Goal: Task Accomplishment & Management: Use online tool/utility

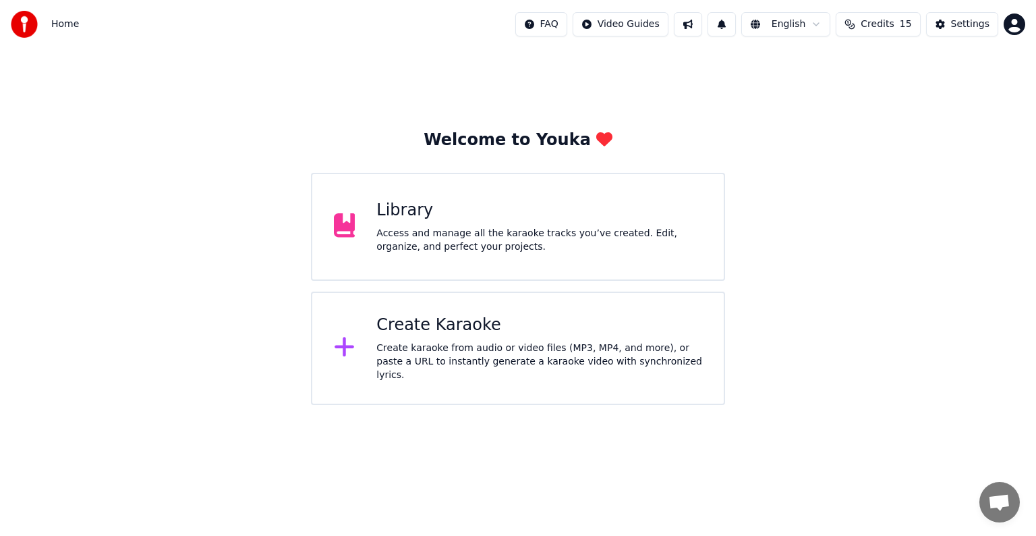
click at [515, 329] on div "Create Karaoke" at bounding box center [539, 325] width 326 height 22
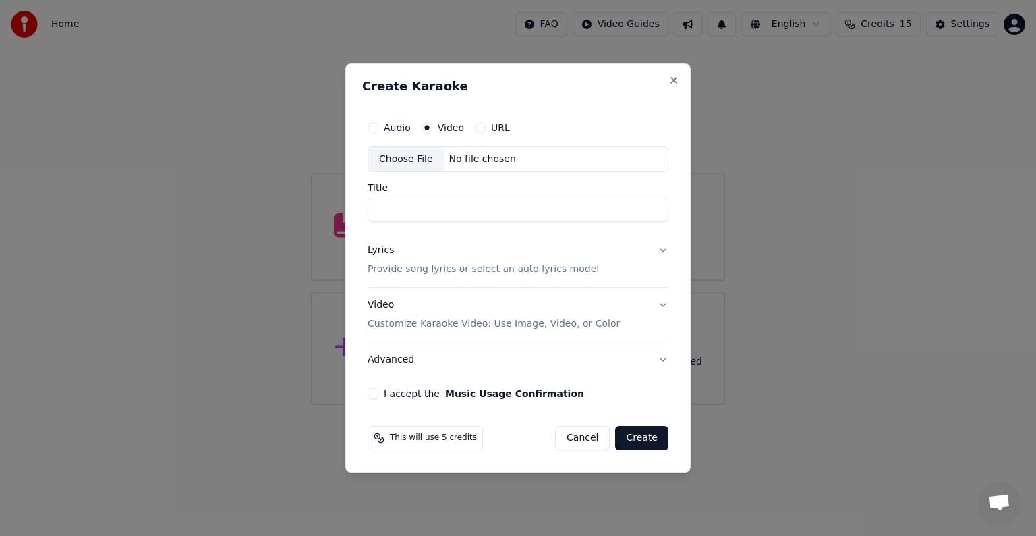
click at [499, 167] on div "Choose File No file chosen" at bounding box center [518, 159] width 301 height 26
click at [458, 213] on input "*****" at bounding box center [518, 210] width 301 height 24
type input "******"
click at [506, 270] on p "Provide song lyrics or select an auto lyrics model" at bounding box center [483, 268] width 231 height 13
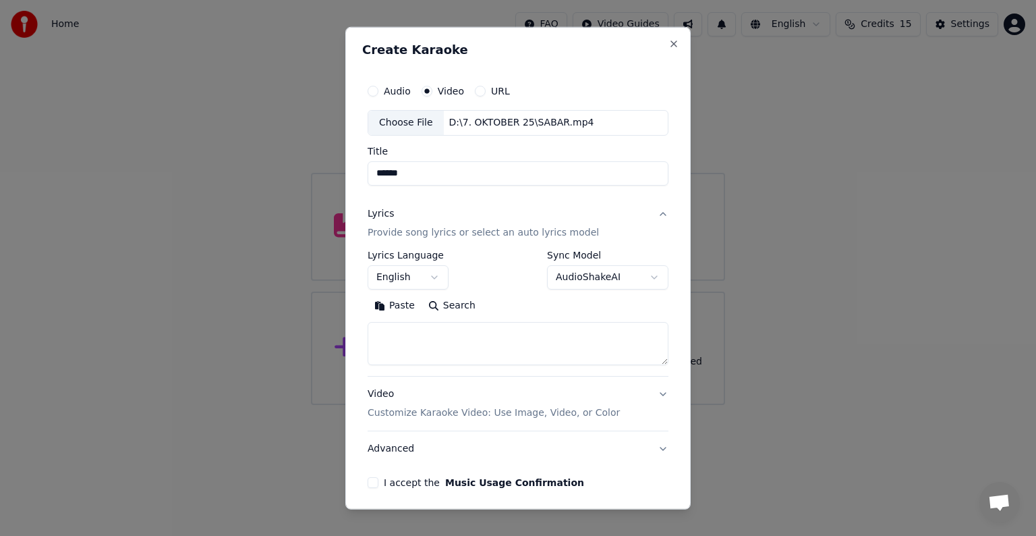
click at [424, 279] on button "English" at bounding box center [408, 277] width 81 height 24
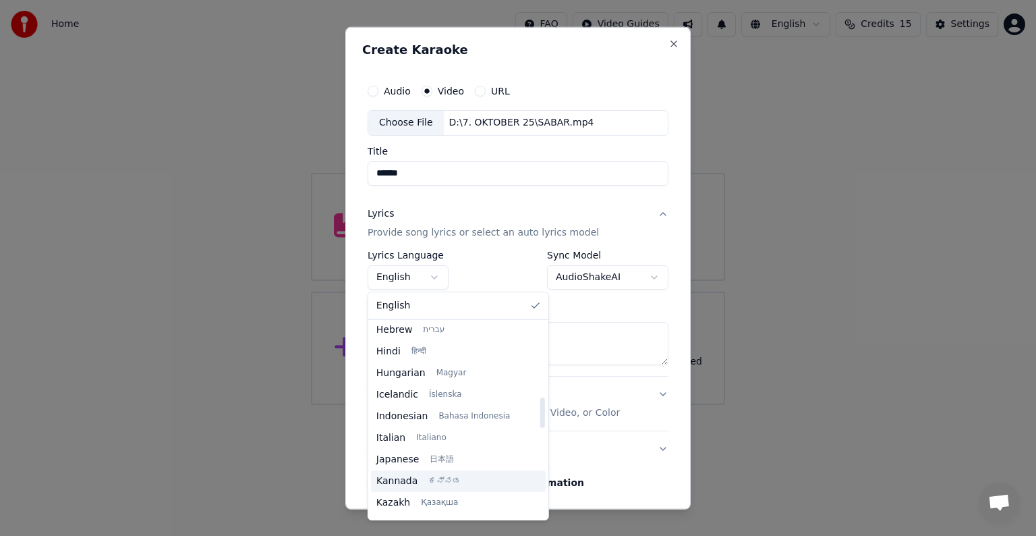
scroll to position [405, 0]
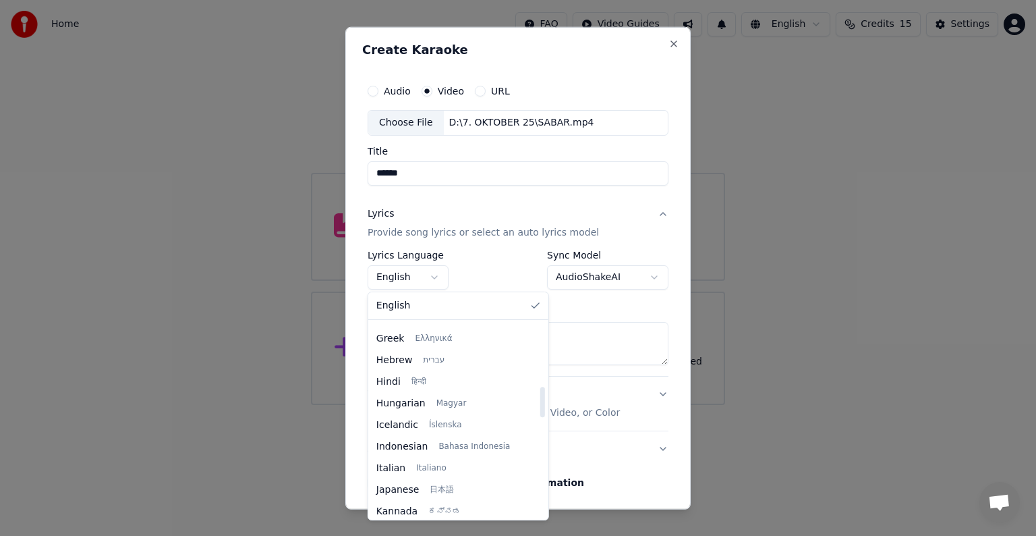
select select "**"
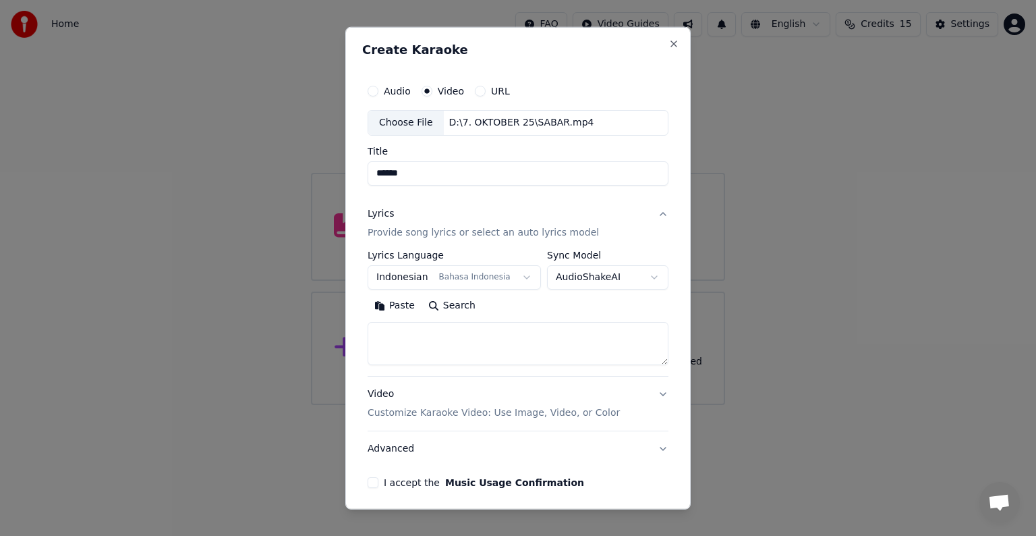
click at [519, 341] on textarea at bounding box center [518, 343] width 301 height 43
paste textarea "**********"
type textarea "**********"
click at [511, 379] on p "Customize Karaoke Video: Use Image, Video, or Color" at bounding box center [494, 412] width 252 height 13
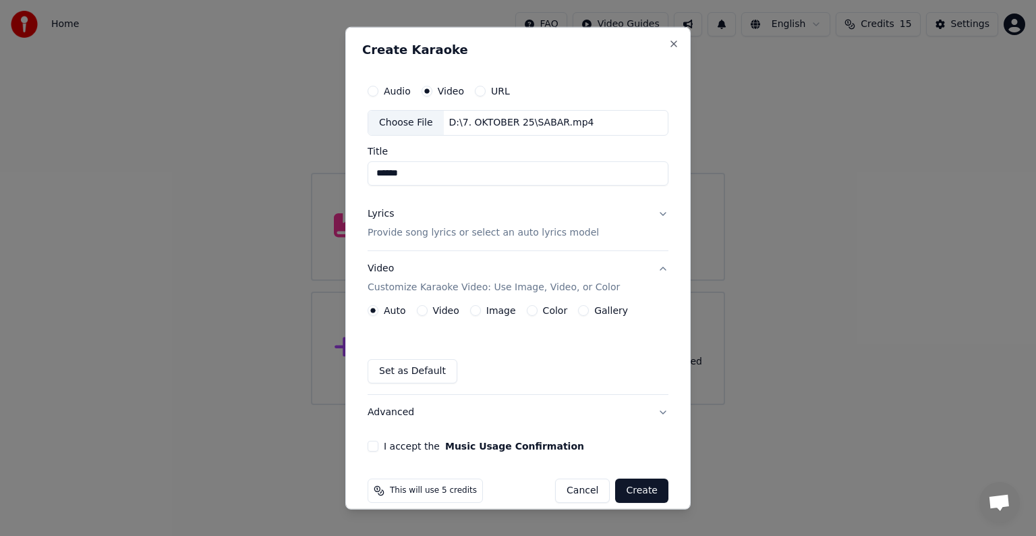
click at [439, 308] on label "Video" at bounding box center [446, 310] width 26 height 9
click at [428, 308] on button "Video" at bounding box center [422, 310] width 11 height 11
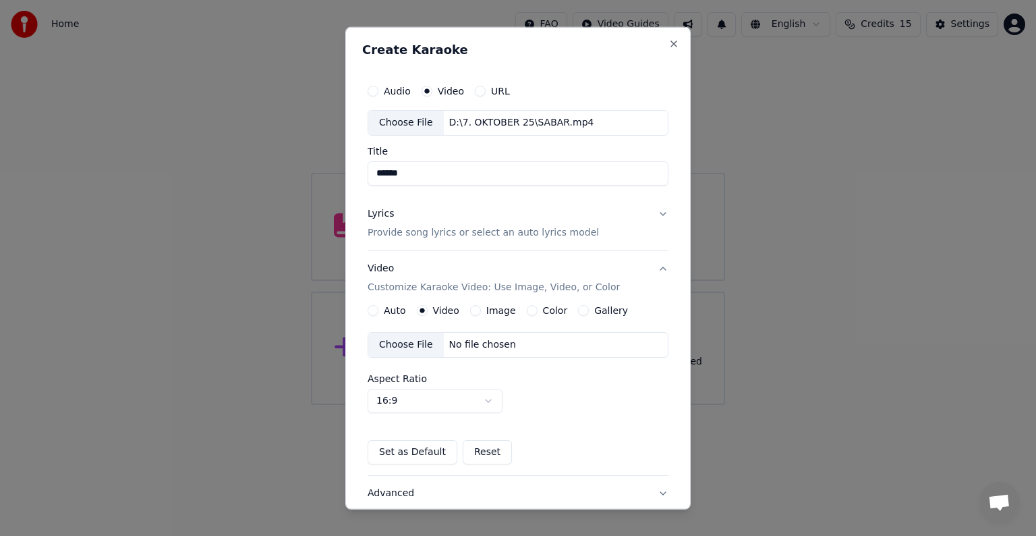
click at [461, 343] on div "No file chosen" at bounding box center [483, 344] width 78 height 13
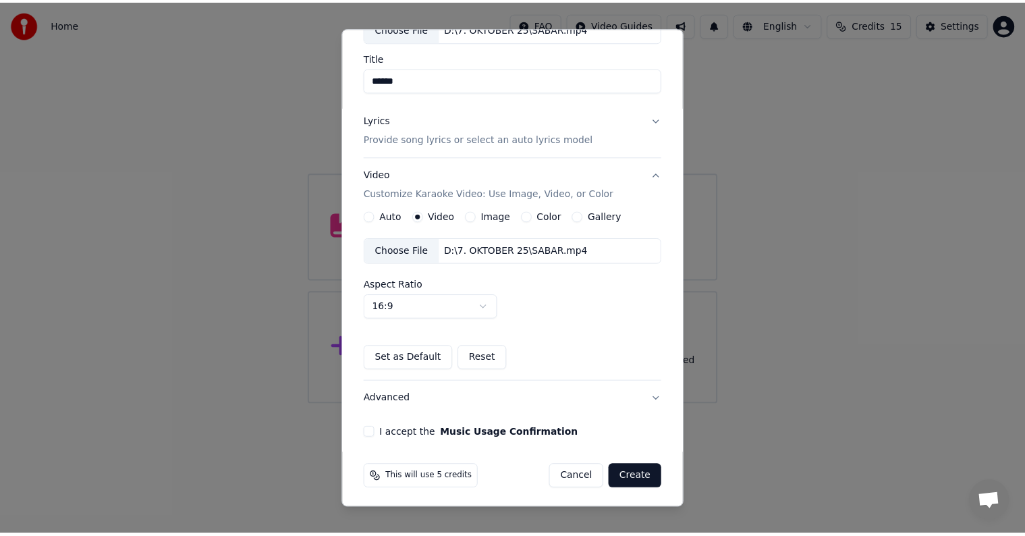
scroll to position [95, 0]
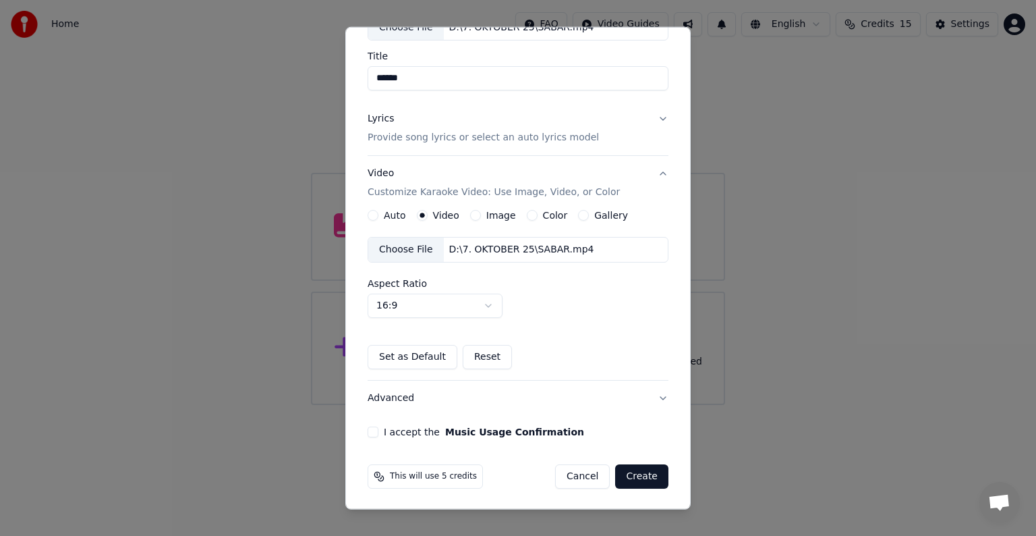
click at [372, 379] on button "I accept the Music Usage Confirmation" at bounding box center [373, 431] width 11 height 11
click at [519, 379] on button "Create" at bounding box center [641, 476] width 53 height 24
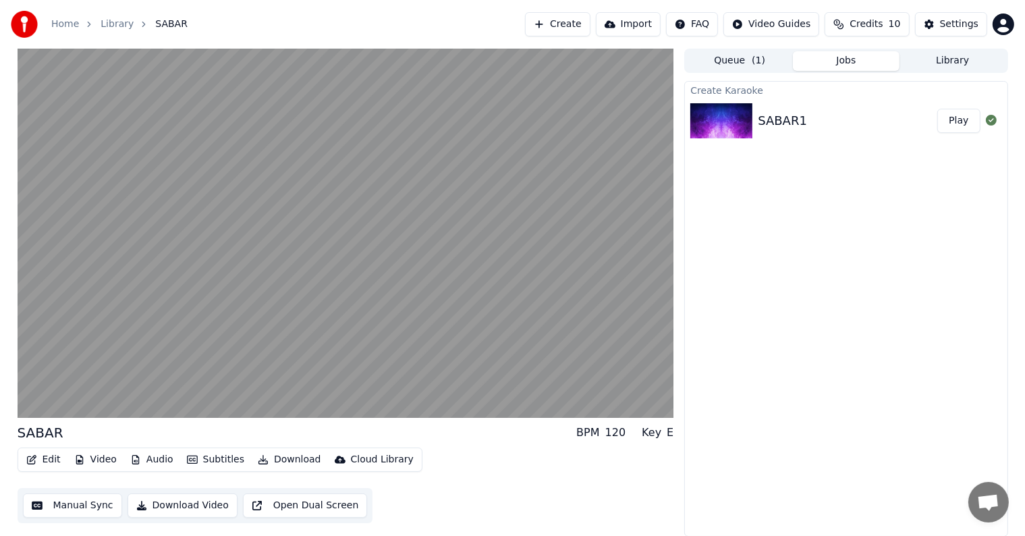
click at [70, 379] on button "Manual Sync" at bounding box center [72, 505] width 99 height 24
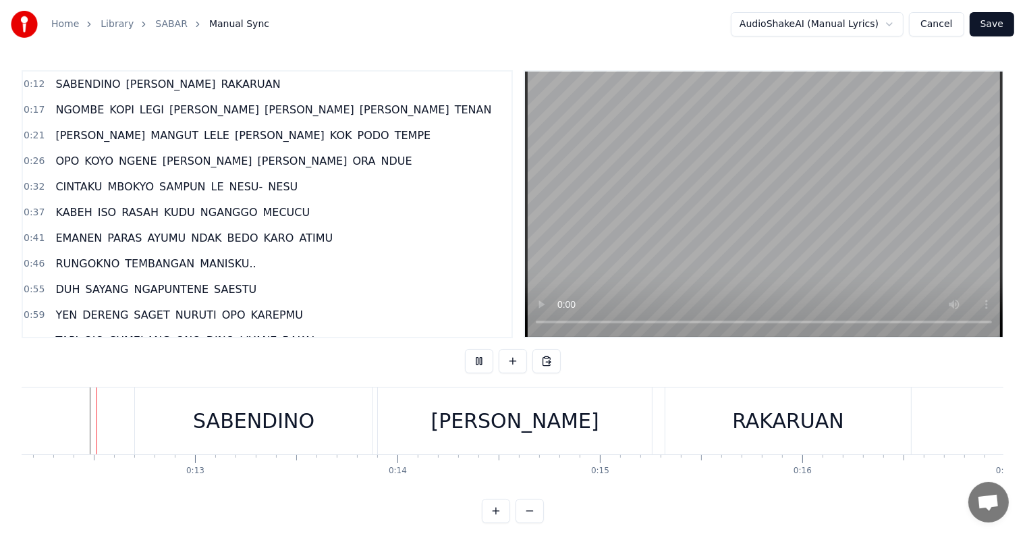
scroll to position [20, 0]
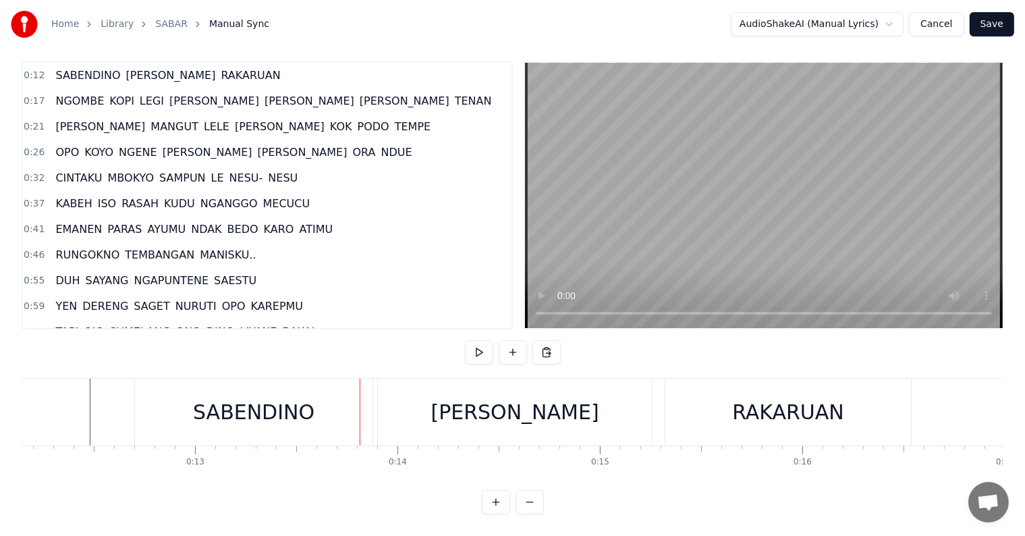
click at [152, 379] on div "SABENDINO" at bounding box center [254, 412] width 238 height 67
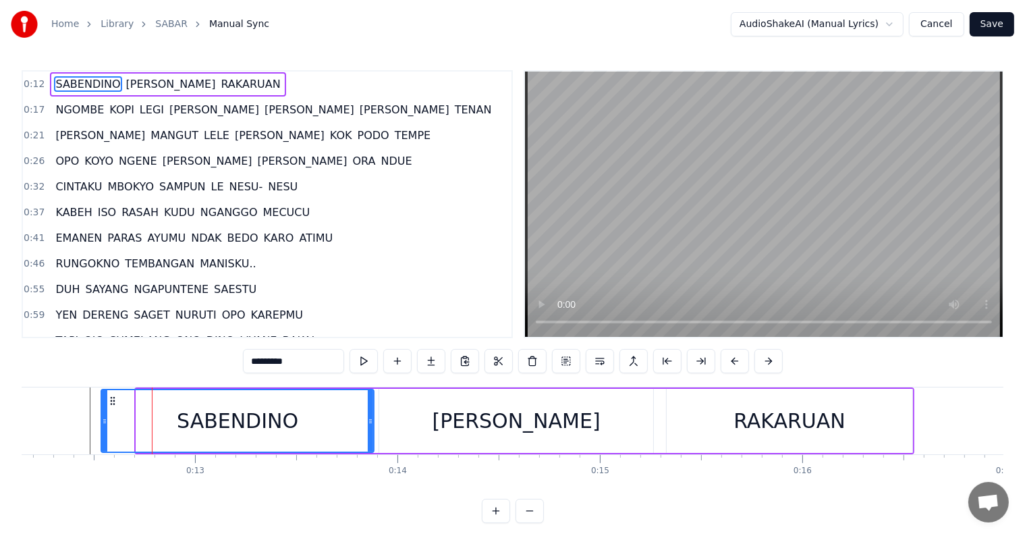
drag, startPoint x: 139, startPoint y: 426, endPoint x: 104, endPoint y: 426, distance: 35.1
click at [104, 379] on div at bounding box center [104, 420] width 5 height 61
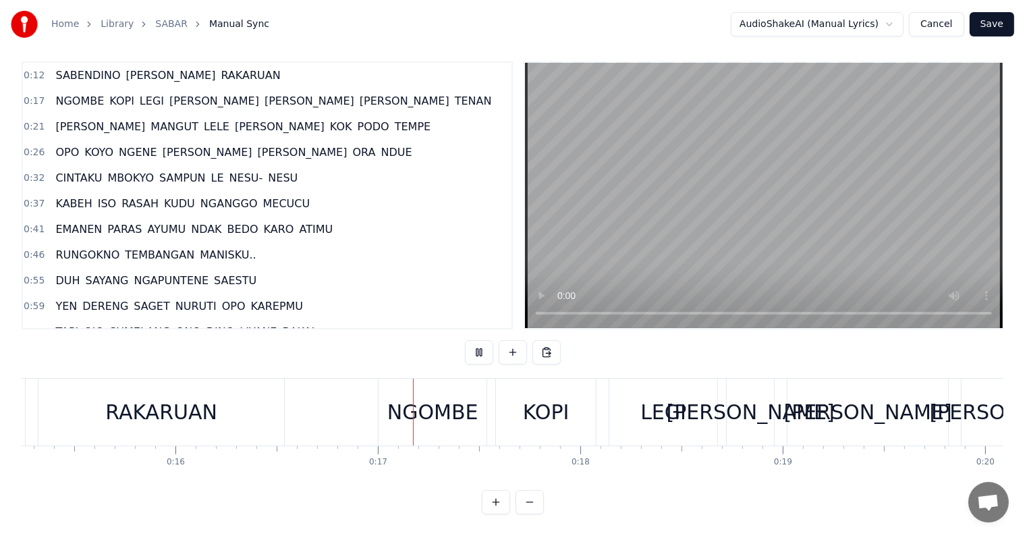
scroll to position [0, 3297]
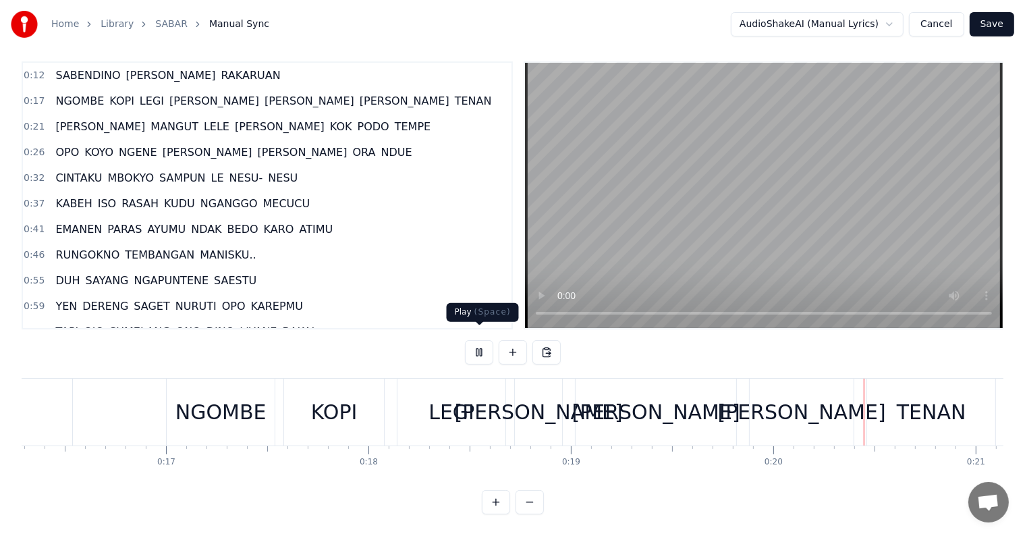
click at [486, 343] on button at bounding box center [479, 352] width 28 height 24
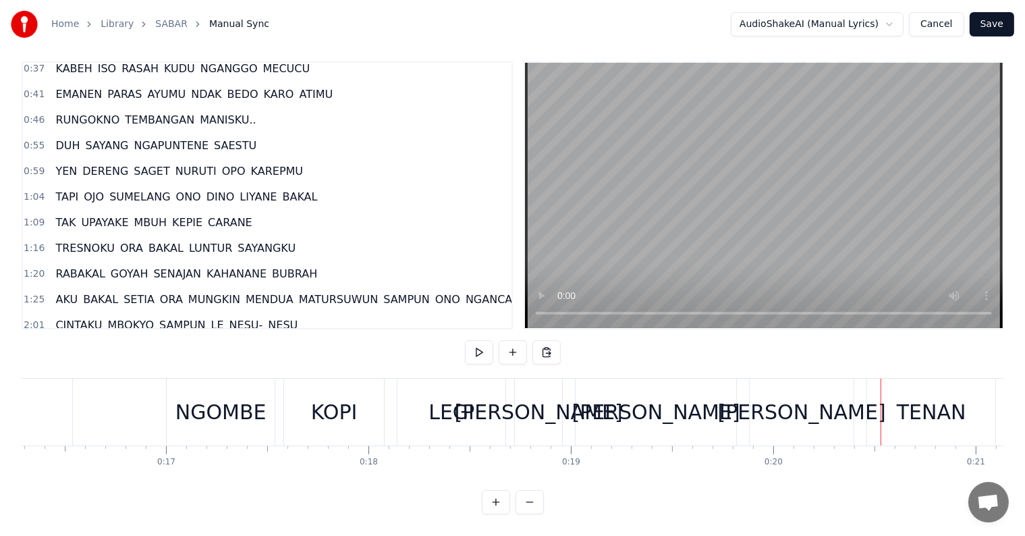
scroll to position [202, 0]
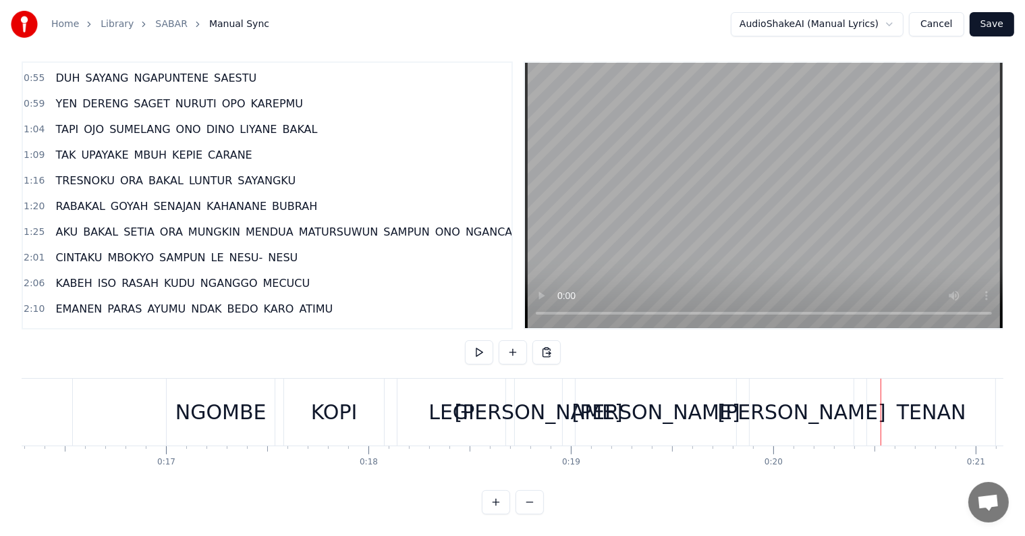
click at [519, 19] on button "Cancel" at bounding box center [936, 24] width 55 height 24
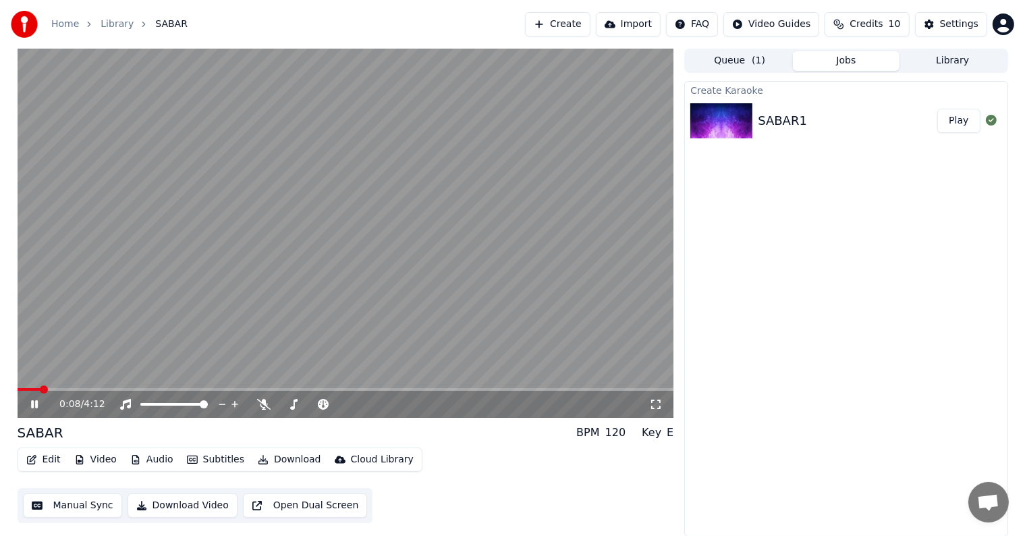
click at [70, 379] on button "Manual Sync" at bounding box center [72, 505] width 99 height 24
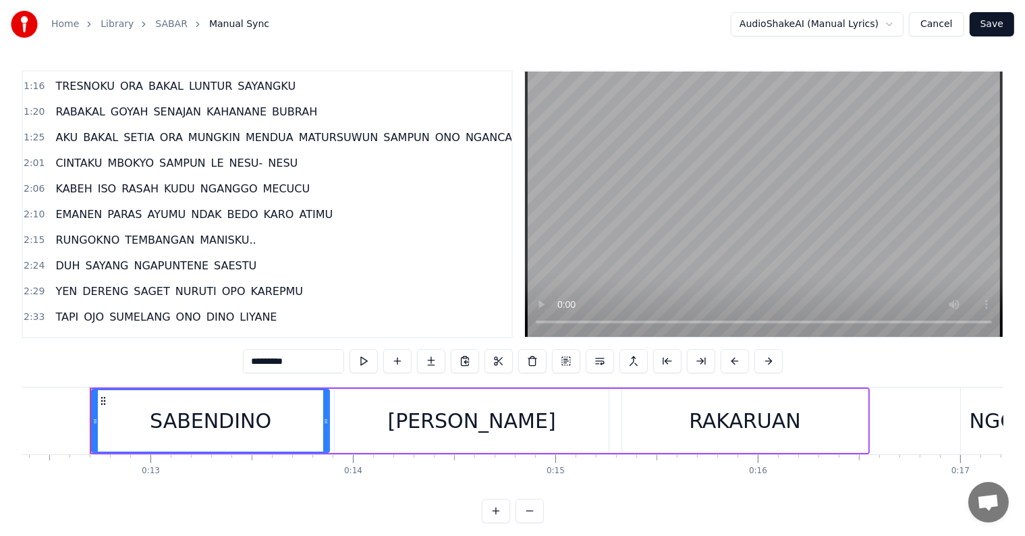
scroll to position [202, 0]
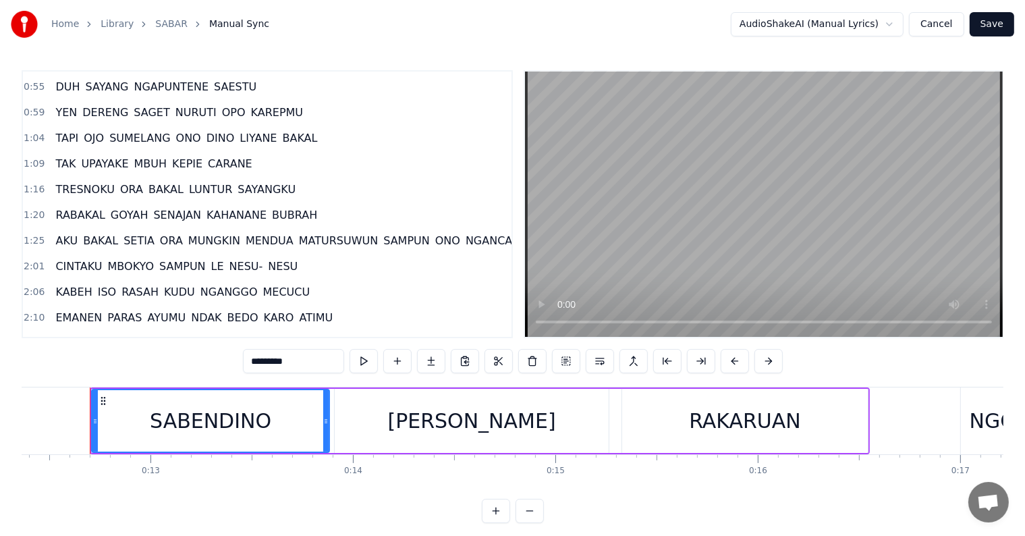
click at [298, 233] on span "MATURSUWUN" at bounding box center [339, 241] width 82 height 16
type input "**********"
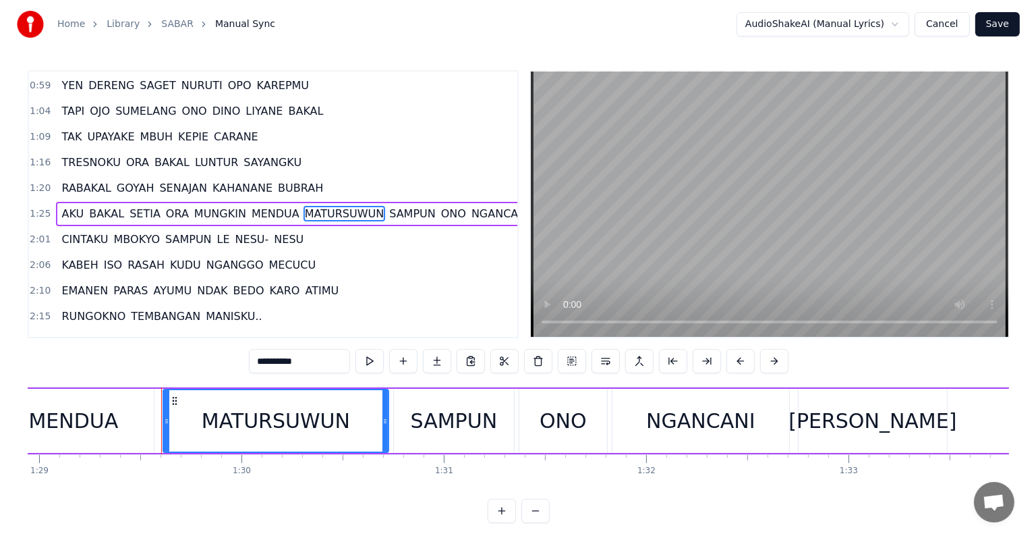
scroll to position [0, 18069]
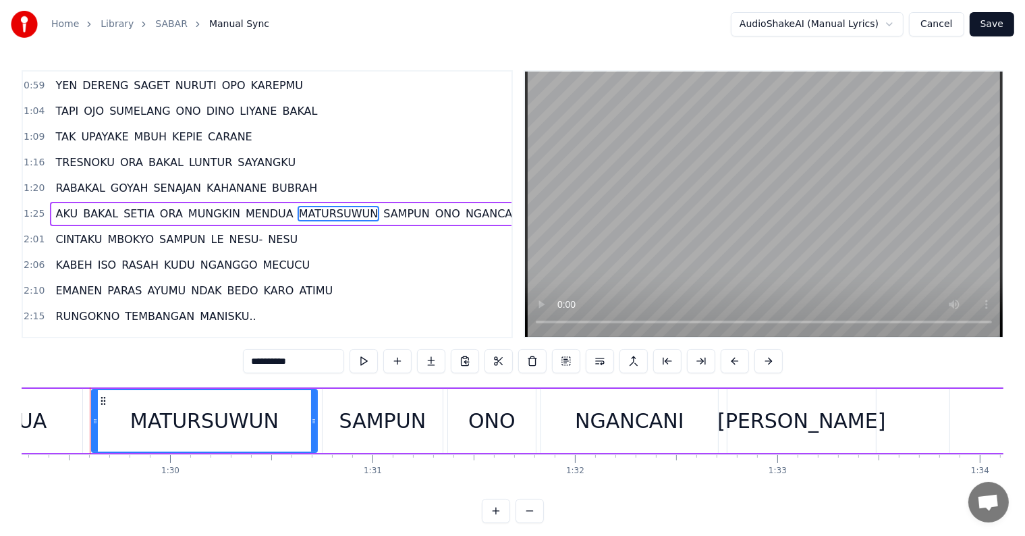
click at [519, 27] on button "Cancel" at bounding box center [936, 24] width 55 height 24
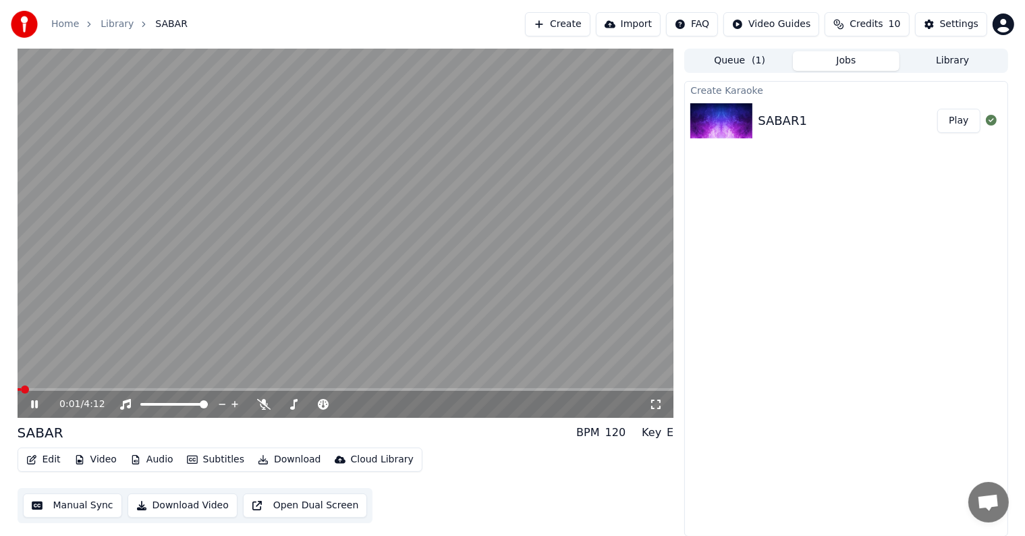
click at [28, 379] on icon at bounding box center [44, 404] width 32 height 11
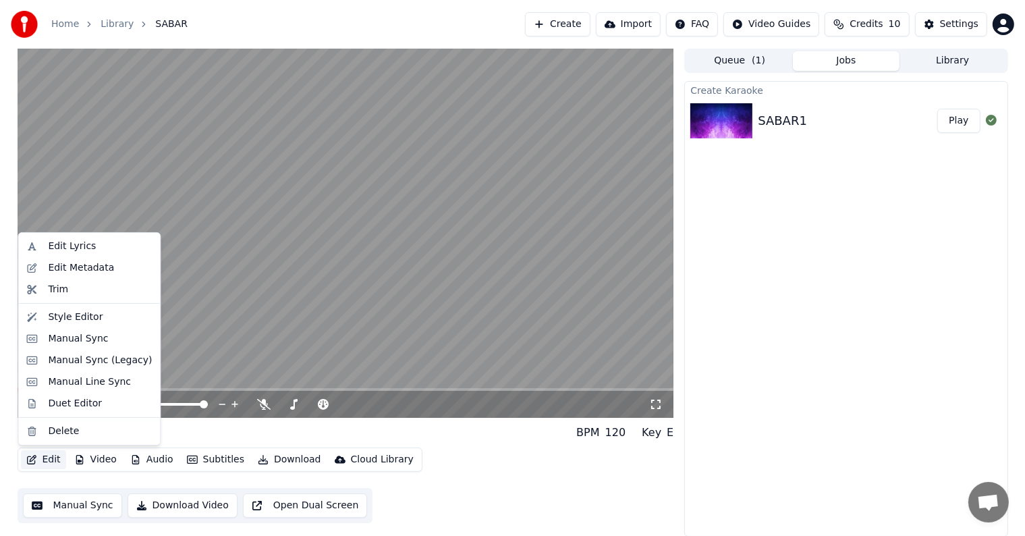
click at [51, 379] on button "Edit" at bounding box center [43, 459] width 45 height 19
click at [76, 252] on div "Edit Lyrics" at bounding box center [72, 246] width 48 height 13
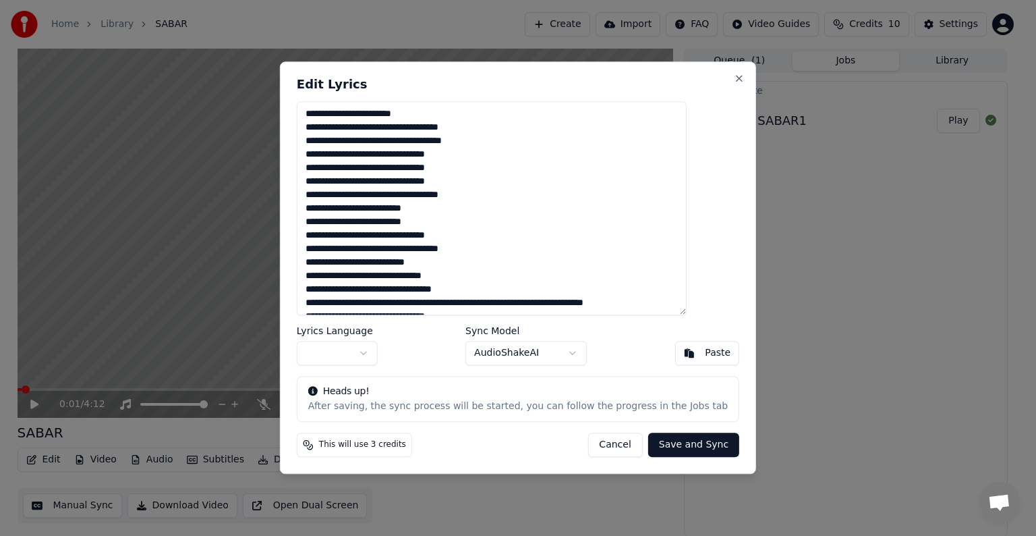
click at [335, 112] on textarea at bounding box center [492, 208] width 390 height 214
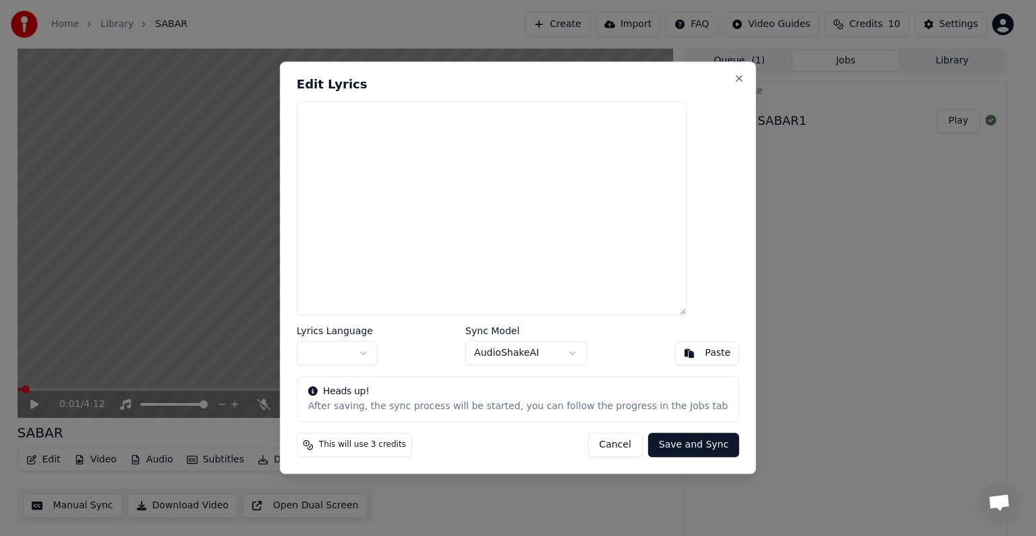
click at [519, 358] on button "Paste" at bounding box center [707, 353] width 65 height 24
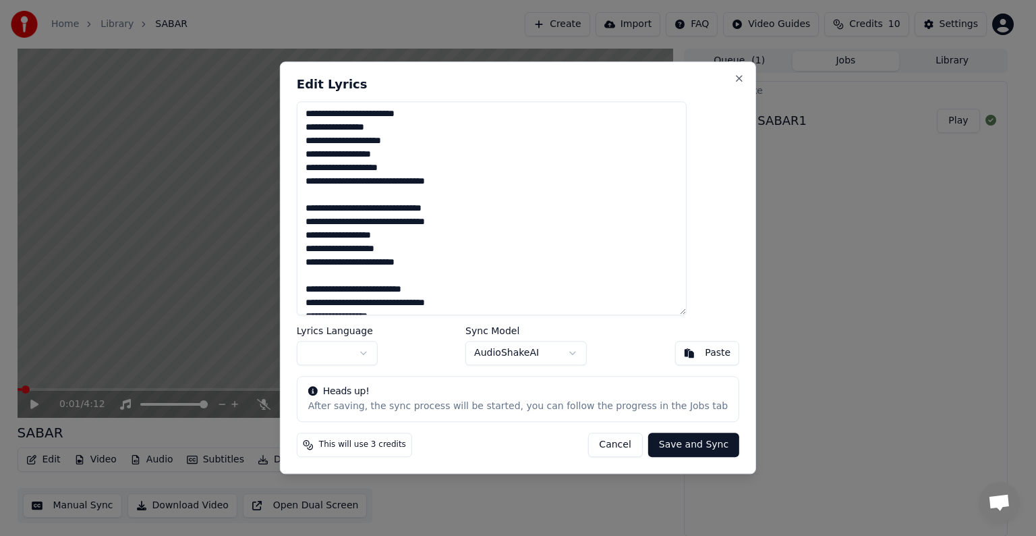
scroll to position [135, 0]
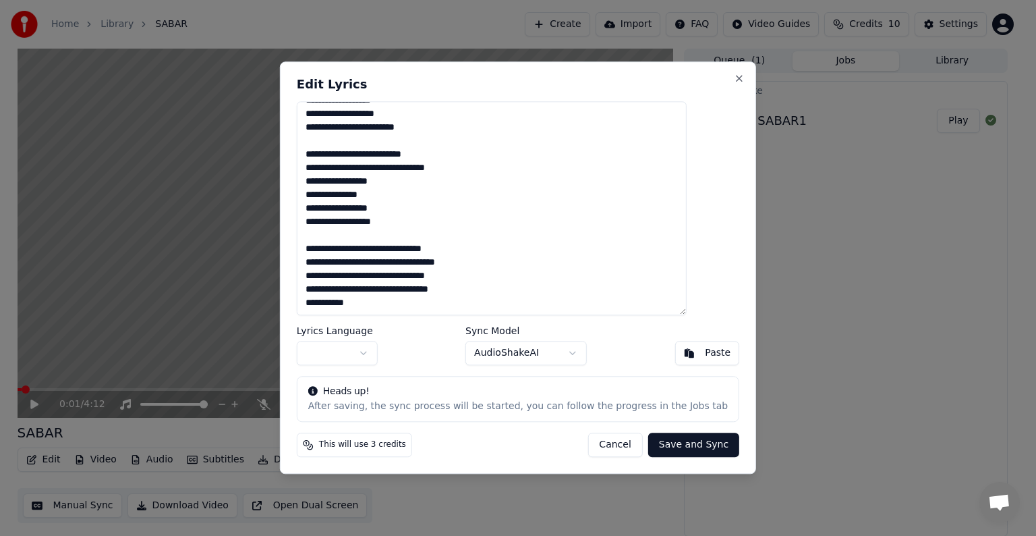
click at [387, 358] on body "Home Library SABAR Create Import FAQ Video Guides Credits 10 Settings 0:01 / 4:…" at bounding box center [512, 268] width 1025 height 536
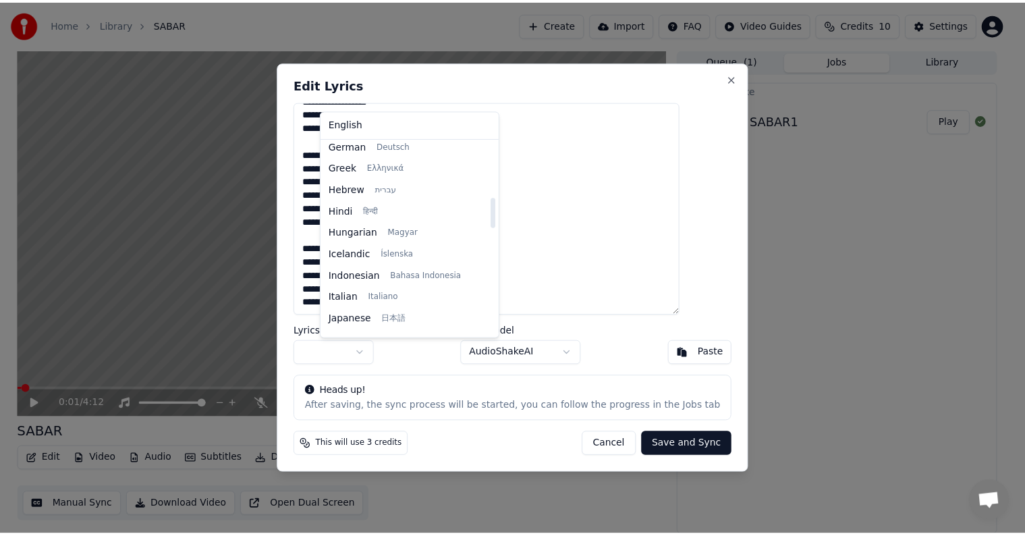
scroll to position [405, 0]
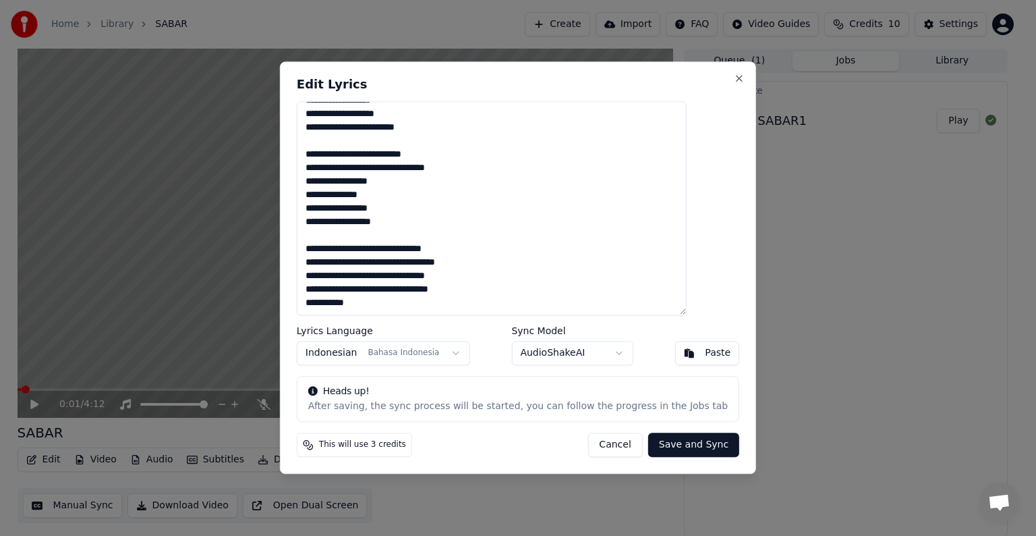
click at [519, 379] on button "Save and Sync" at bounding box center [693, 445] width 91 height 24
type textarea "**********"
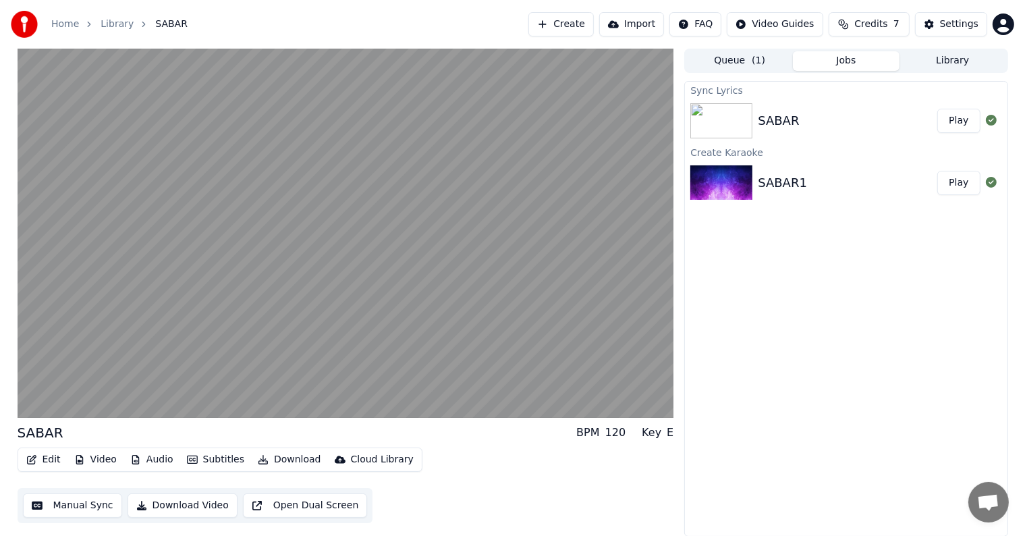
click at [65, 379] on button "Manual Sync" at bounding box center [72, 505] width 99 height 24
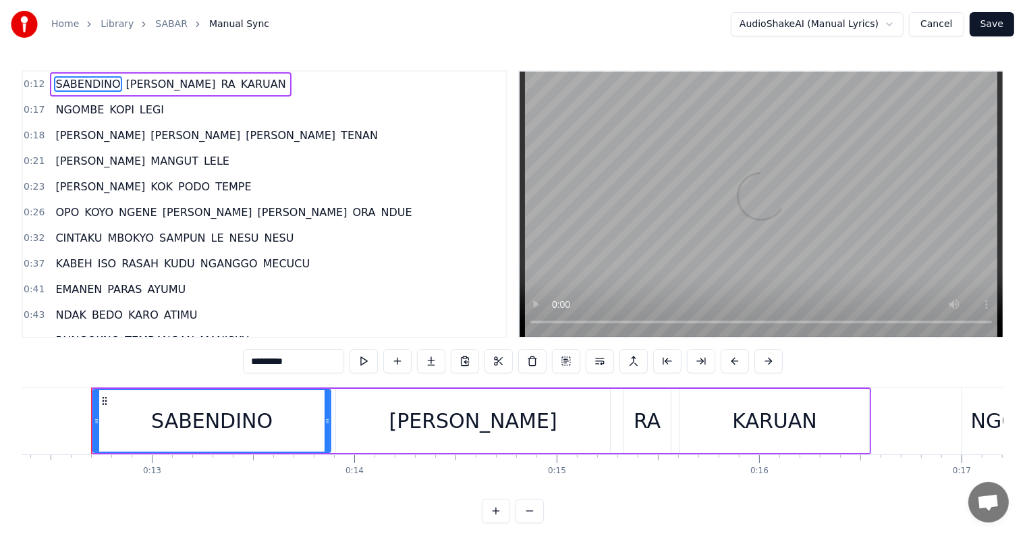
scroll to position [0, 2503]
click at [18, 379] on div "Home Library SABAR Manual Sync AudioShakeAI (Manual Lyrics) Cancel Save 0:12 SA…" at bounding box center [512, 261] width 1025 height 523
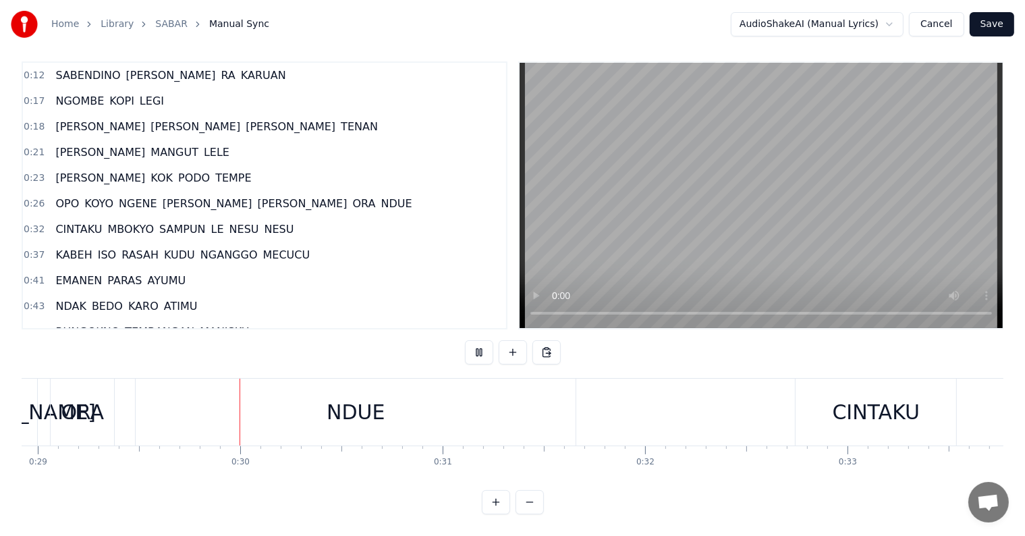
scroll to position [0, 5880]
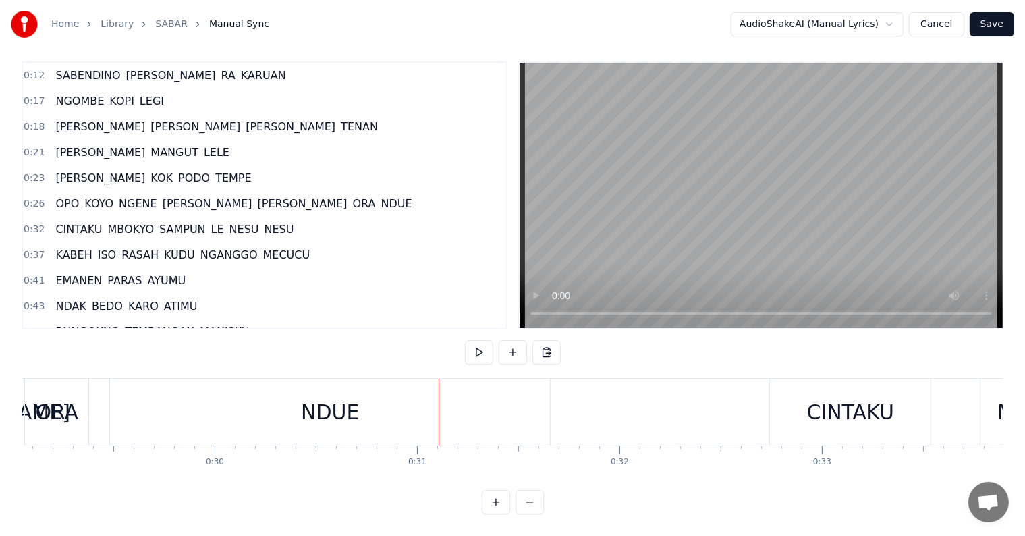
click at [184, 379] on div "NDUE" at bounding box center [330, 412] width 440 height 67
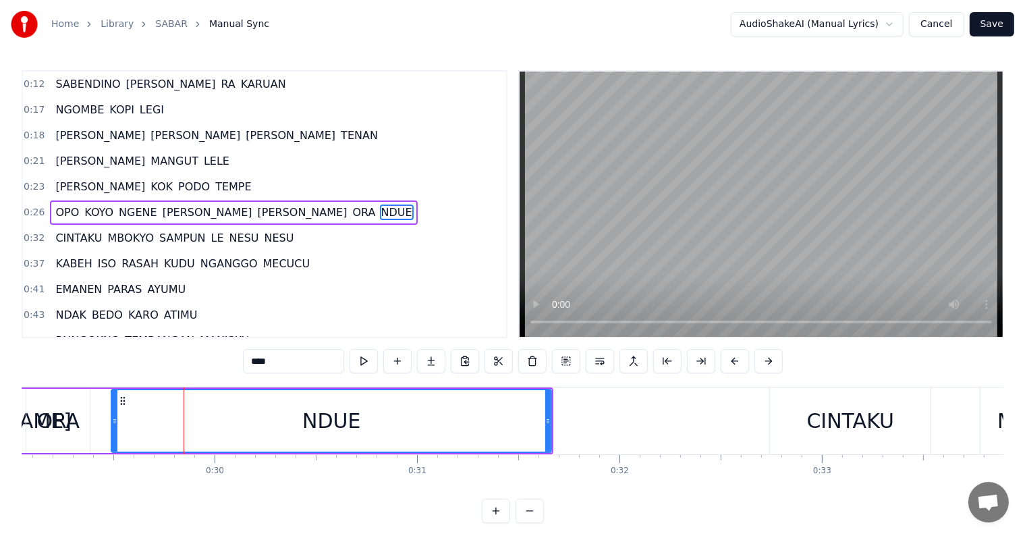
scroll to position [3, 0]
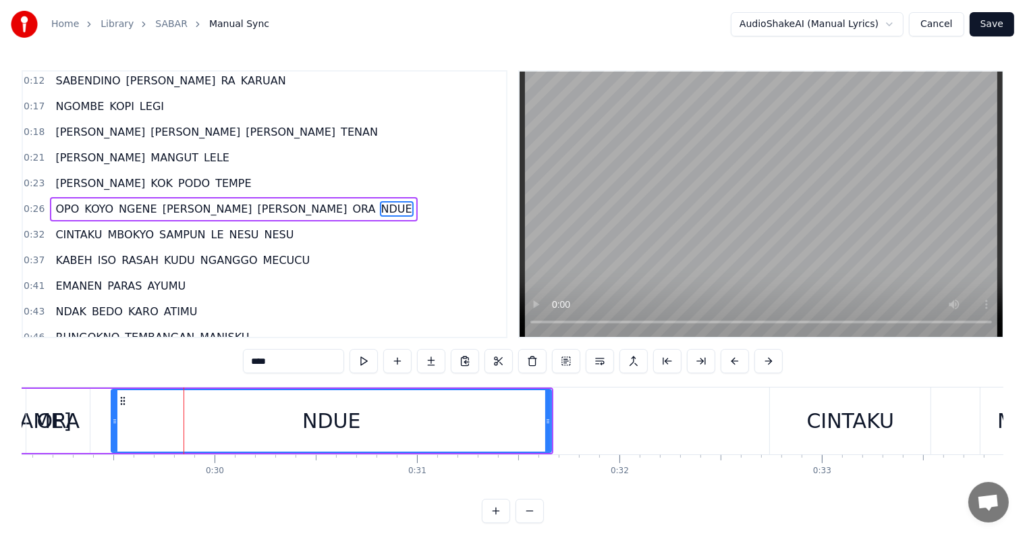
click at [273, 362] on input "****" at bounding box center [293, 361] width 101 height 24
click at [138, 379] on div "NDUWE" at bounding box center [331, 420] width 439 height 61
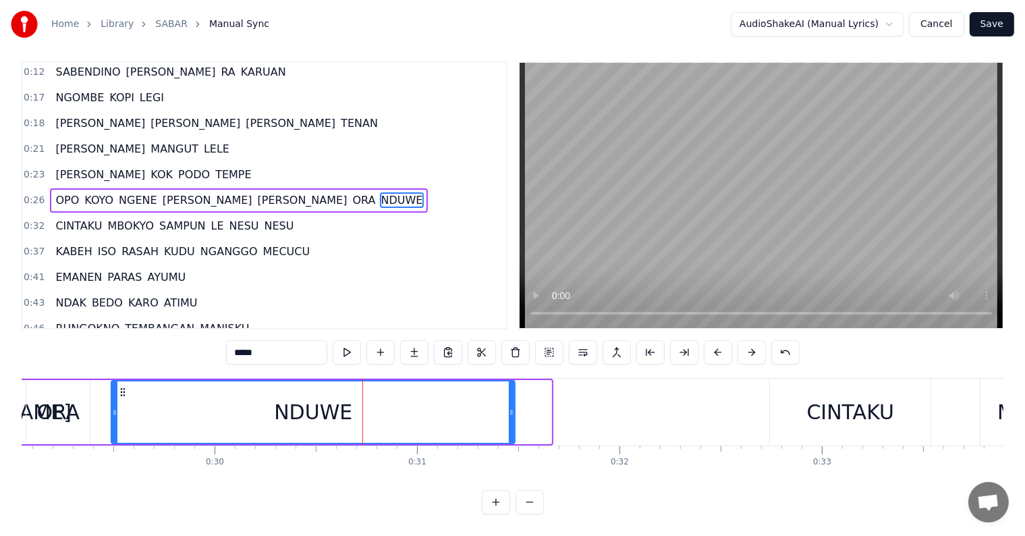
drag, startPoint x: 545, startPoint y: 404, endPoint x: 509, endPoint y: 401, distance: 36.6
click at [509, 379] on icon at bounding box center [511, 412] width 5 height 11
drag, startPoint x: 509, startPoint y: 401, endPoint x: 468, endPoint y: 399, distance: 40.5
click at [478, 379] on icon at bounding box center [480, 412] width 5 height 11
click at [290, 345] on input "*****" at bounding box center [276, 352] width 101 height 24
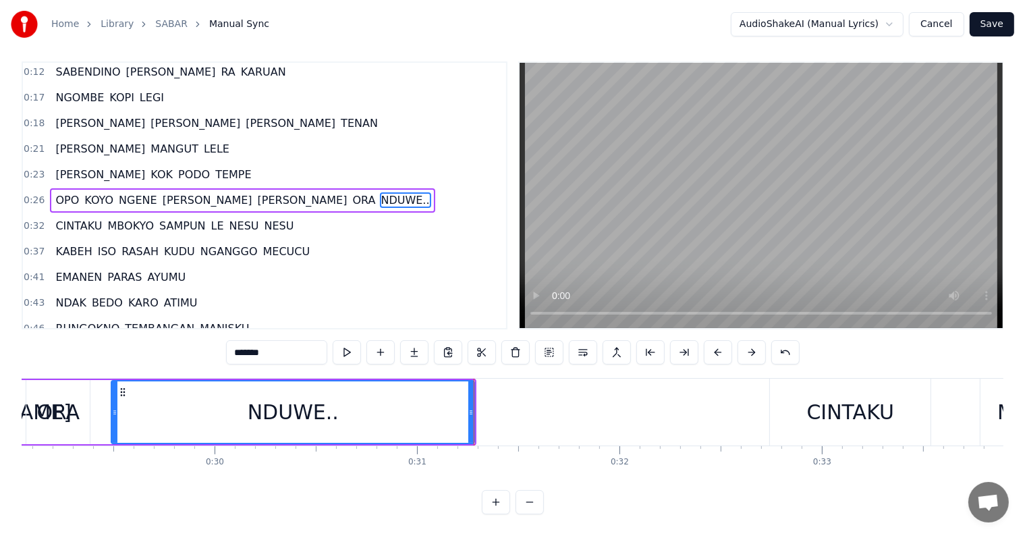
type input "*******"
click at [258, 379] on div "NDUWE.." at bounding box center [293, 412] width 91 height 30
drag, startPoint x: 471, startPoint y: 409, endPoint x: 482, endPoint y: 409, distance: 11.5
click at [482, 379] on div at bounding box center [482, 411] width 5 height 61
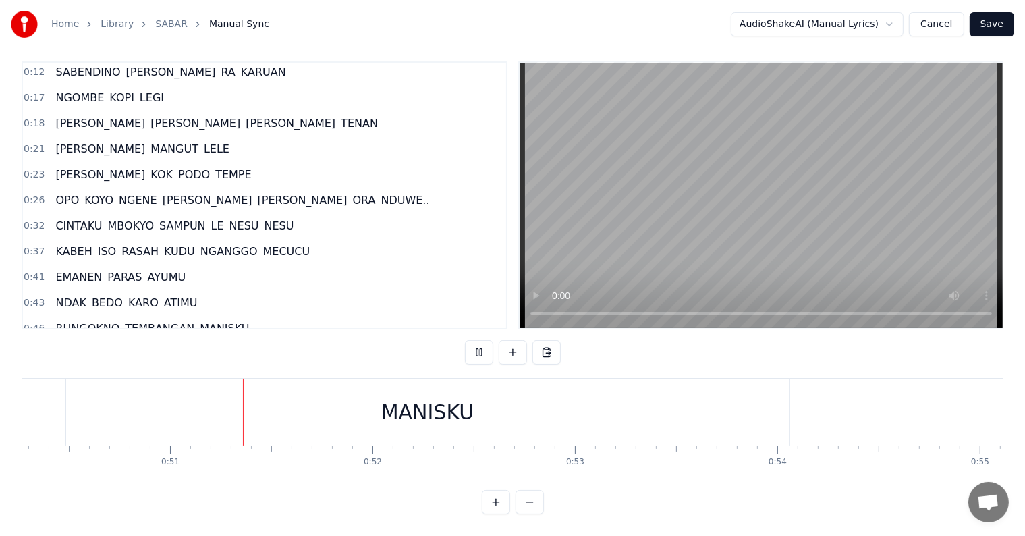
scroll to position [0, 10201]
click at [445, 379] on div "MANISKU" at bounding box center [401, 412] width 93 height 30
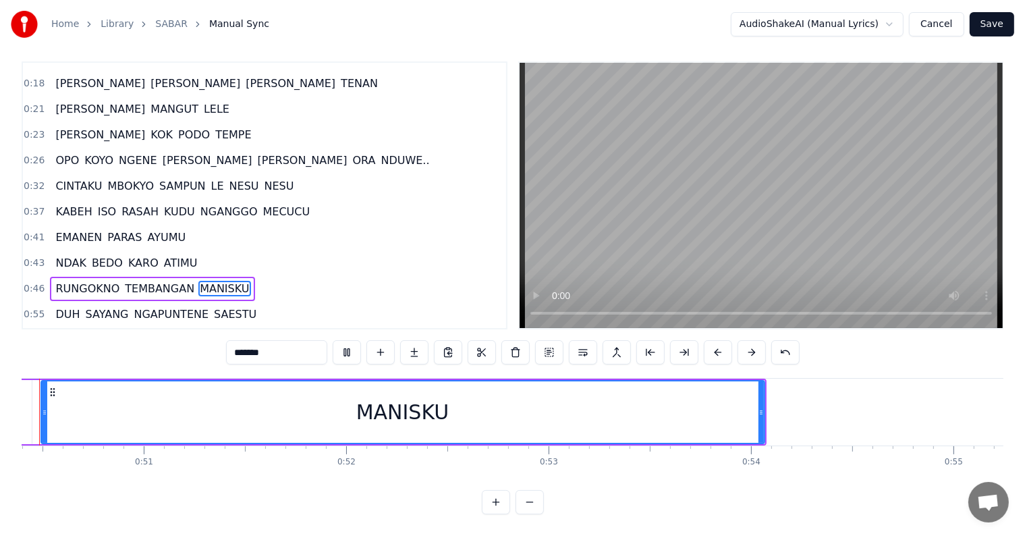
scroll to position [20, 0]
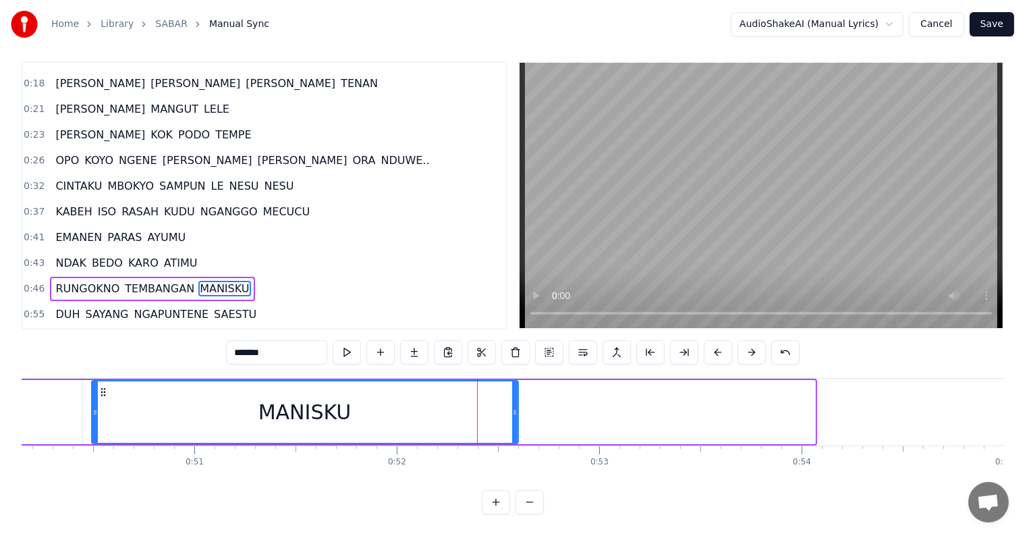
drag, startPoint x: 808, startPoint y: 403, endPoint x: 511, endPoint y: 407, distance: 296.9
click at [512, 379] on div at bounding box center [514, 411] width 5 height 61
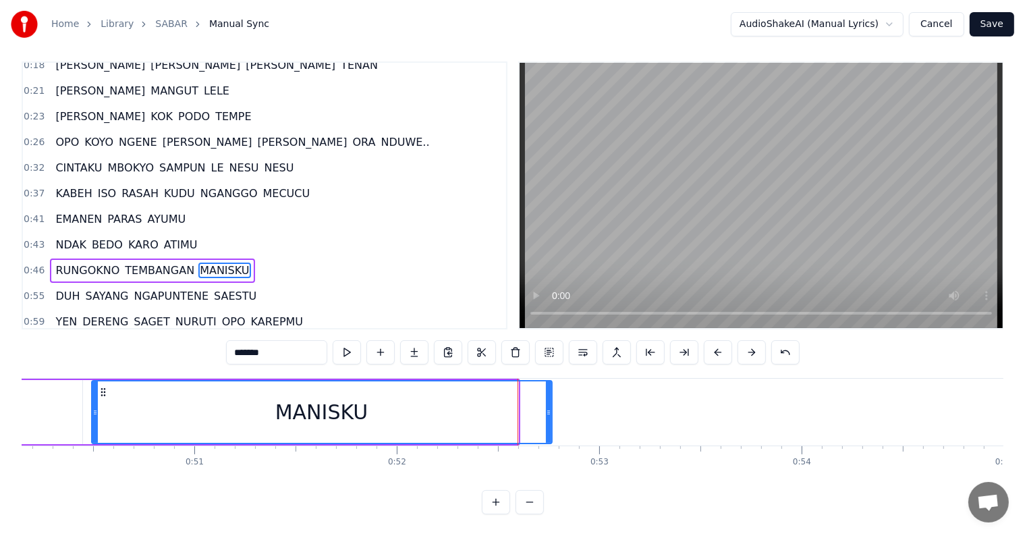
drag, startPoint x: 516, startPoint y: 404, endPoint x: 550, endPoint y: 403, distance: 33.7
click at [519, 379] on icon at bounding box center [548, 412] width 5 height 11
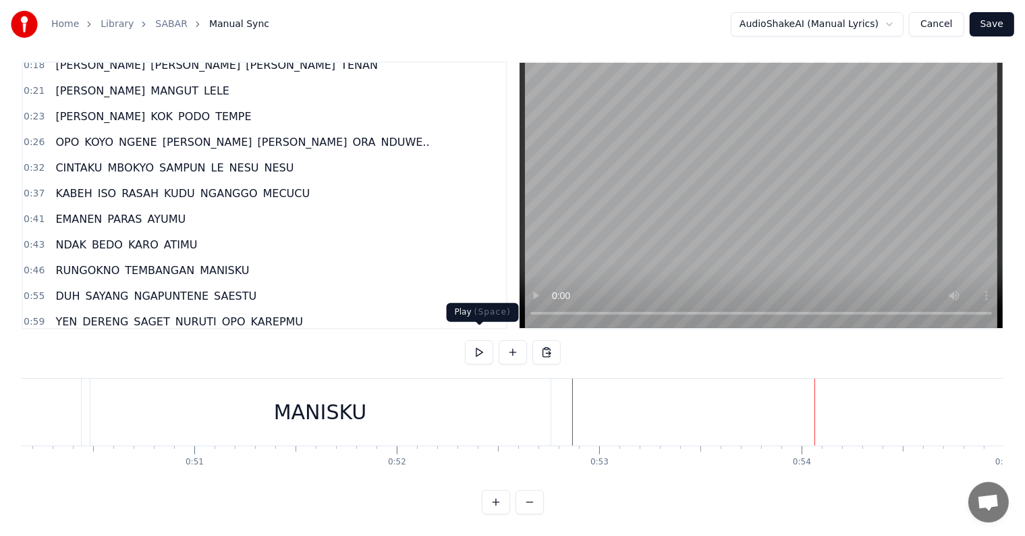
click at [487, 341] on button at bounding box center [479, 352] width 28 height 24
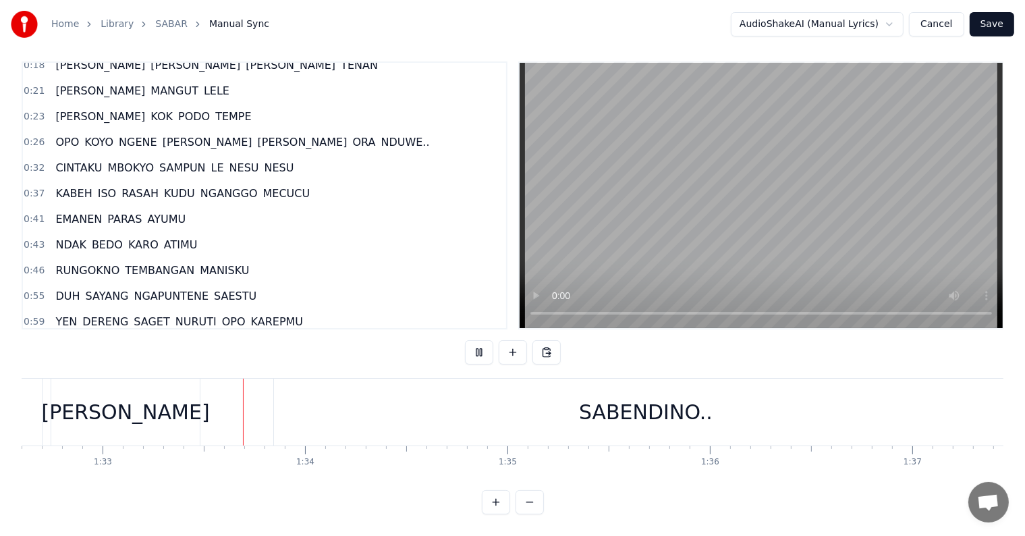
scroll to position [0, 18770]
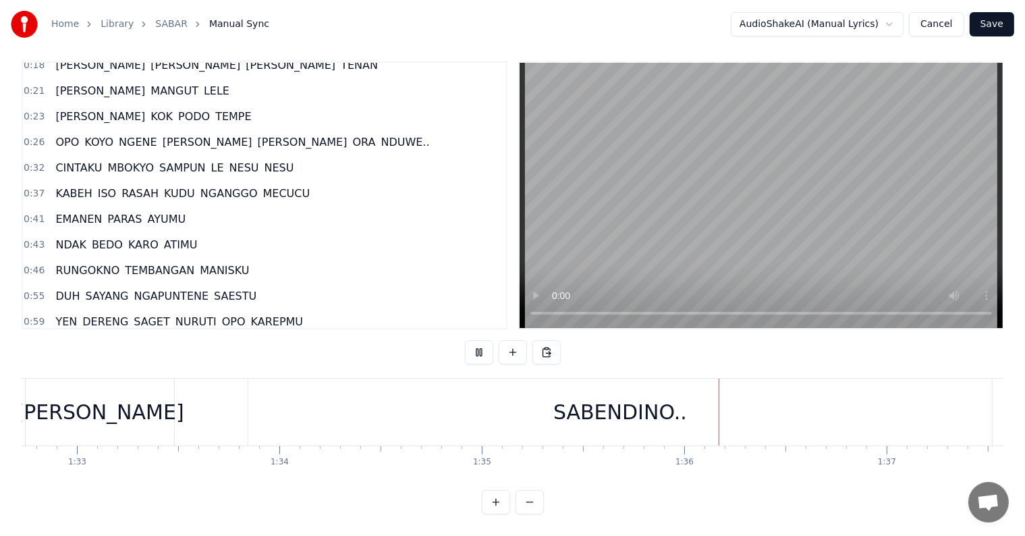
click at [465, 340] on button at bounding box center [479, 352] width 28 height 24
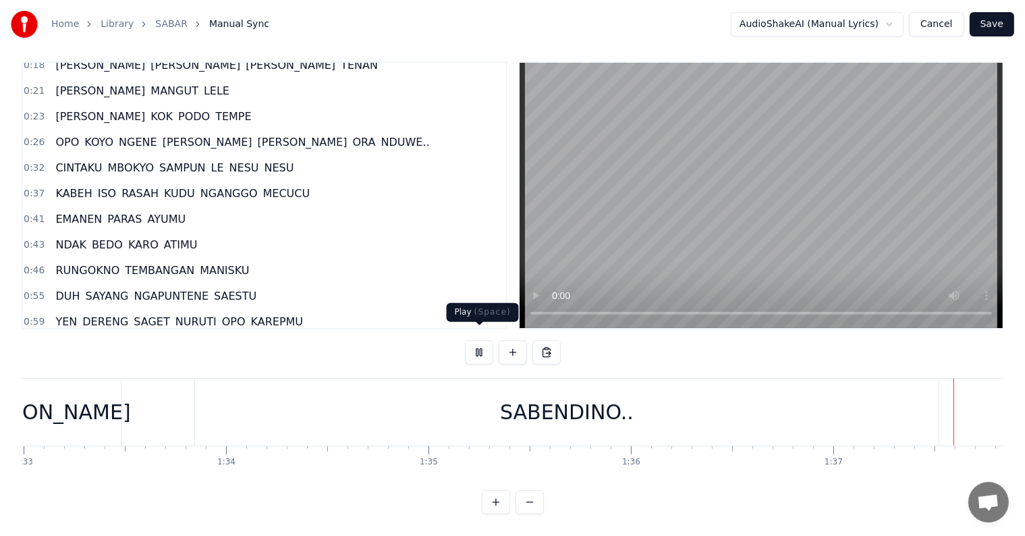
click at [472, 345] on button at bounding box center [479, 352] width 28 height 24
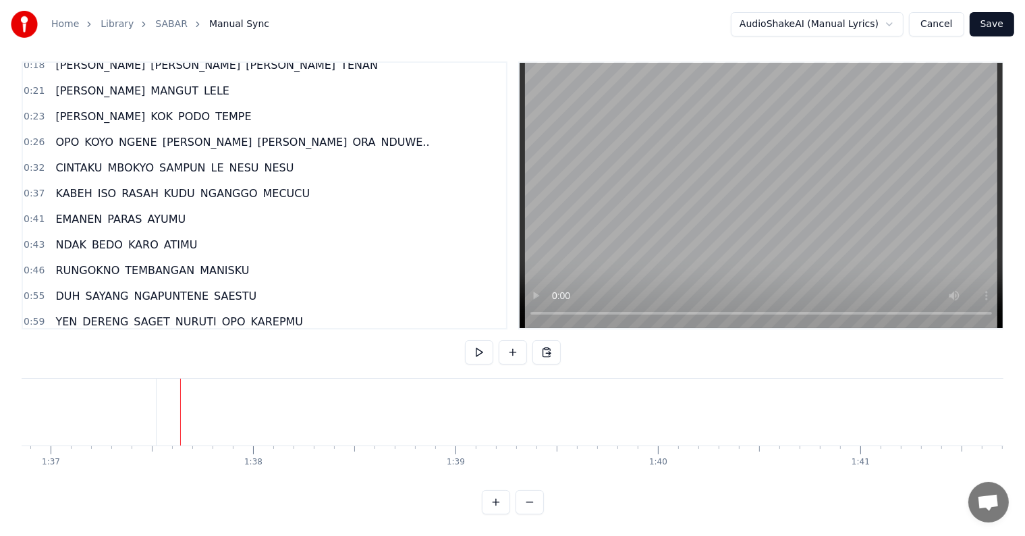
scroll to position [0, 19649]
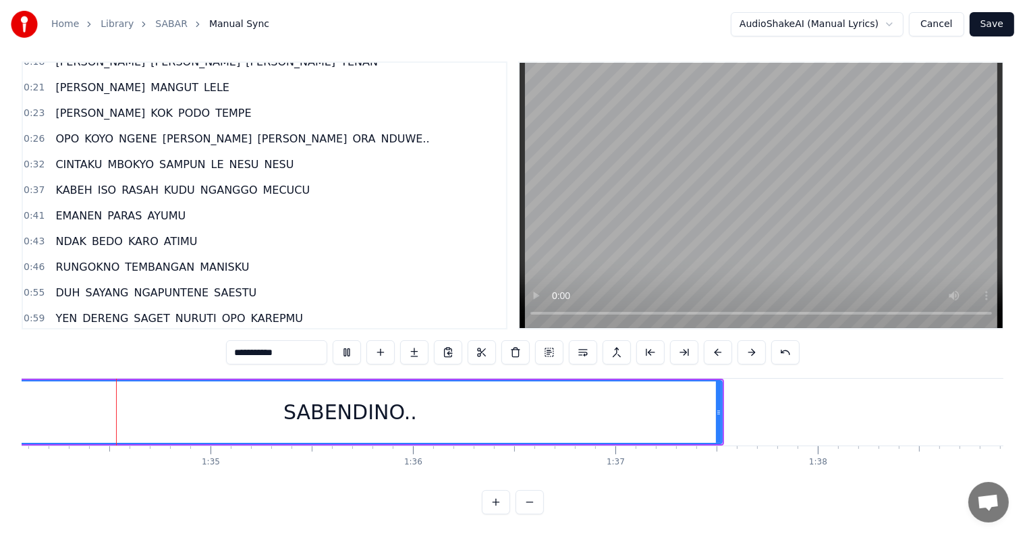
scroll to position [0, 19022]
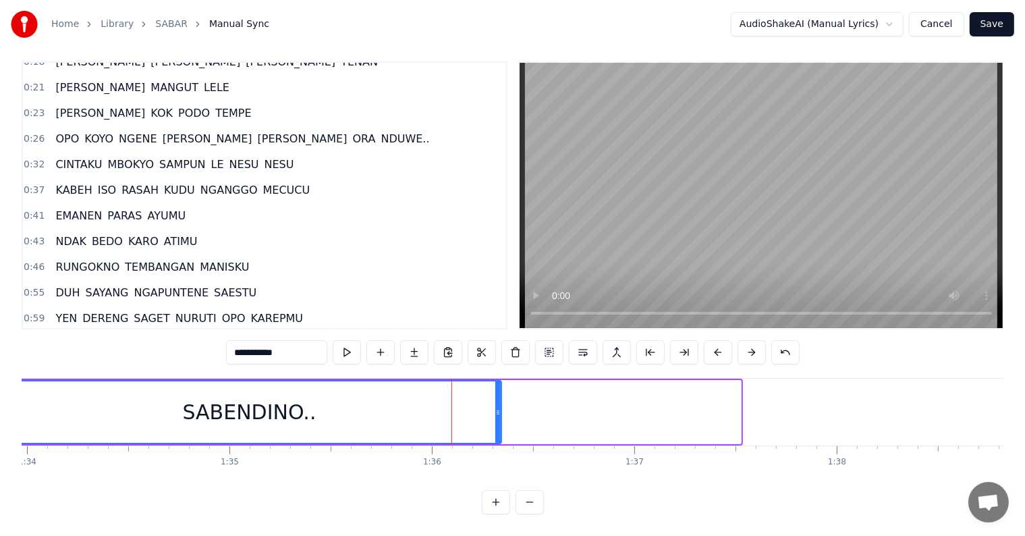
drag, startPoint x: 740, startPoint y: 395, endPoint x: 500, endPoint y: 389, distance: 239.6
click at [500, 379] on div "SABENDINO.." at bounding box center [249, 412] width 505 height 64
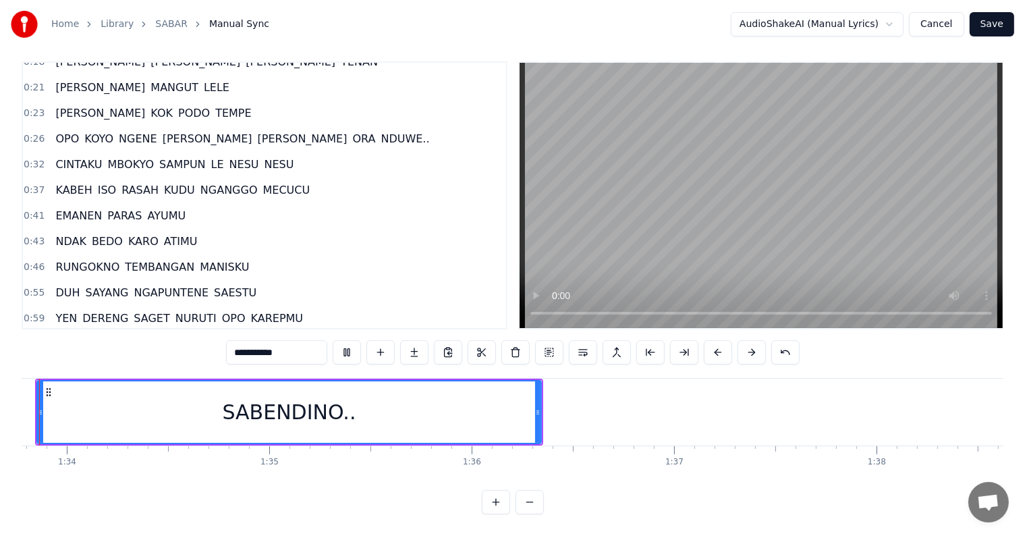
scroll to position [0, 18927]
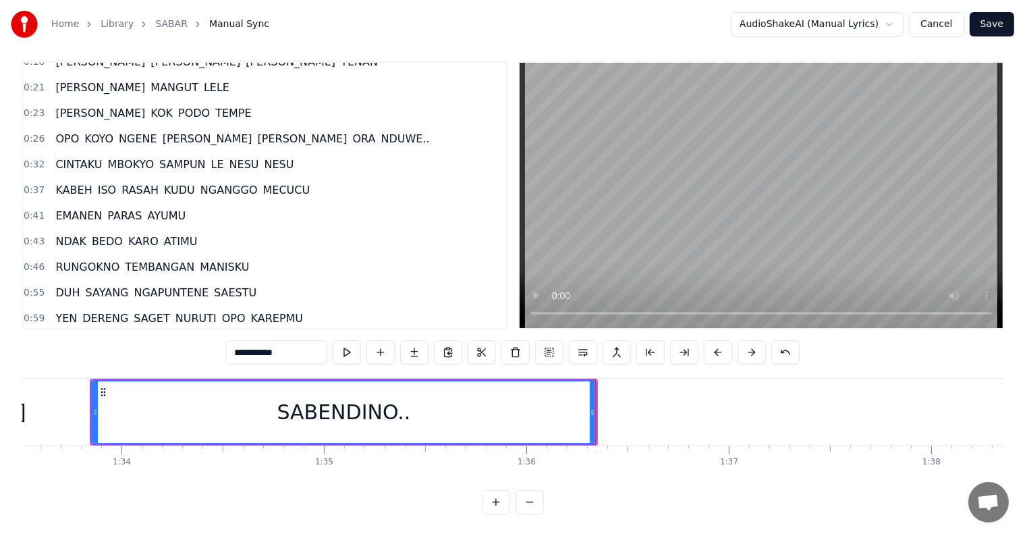
click at [499, 379] on div "SABENDINO.." at bounding box center [343, 411] width 503 height 61
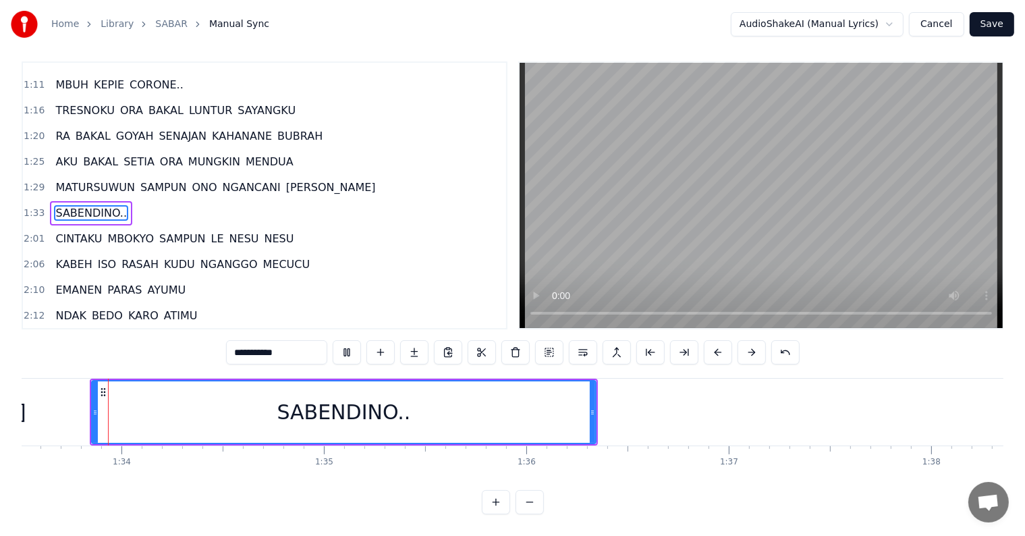
scroll to position [20, 0]
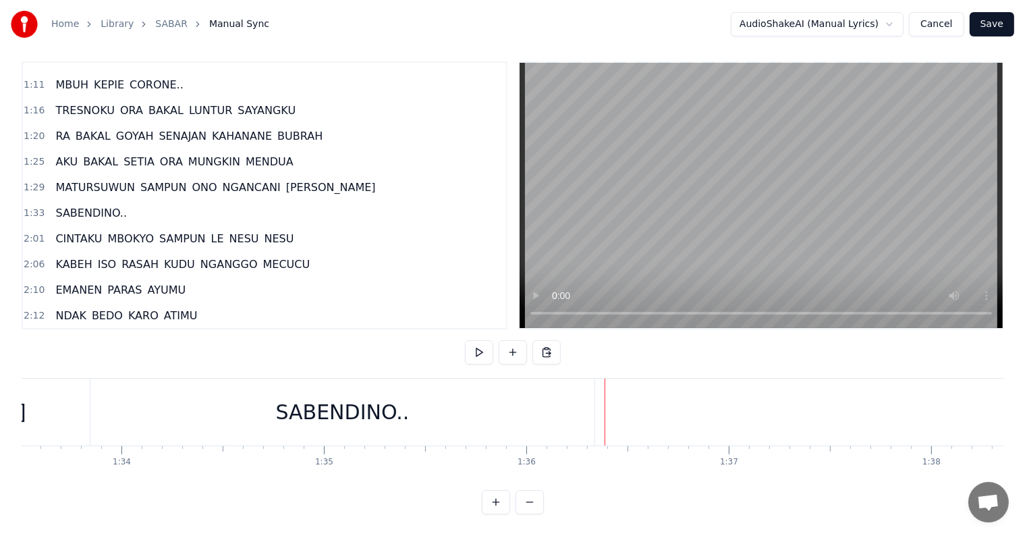
click at [519, 379] on div "SABENDINO.." at bounding box center [342, 412] width 504 height 67
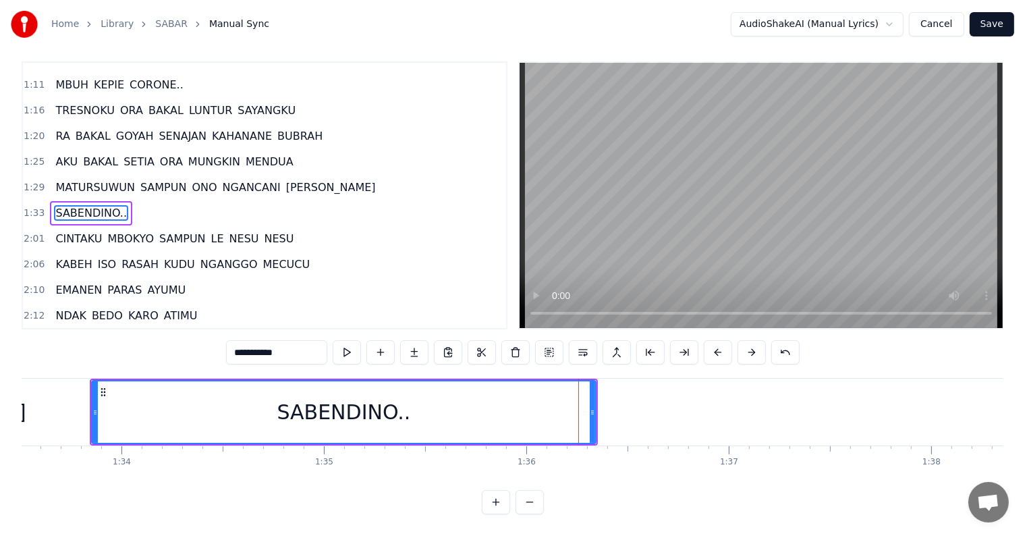
scroll to position [0, 0]
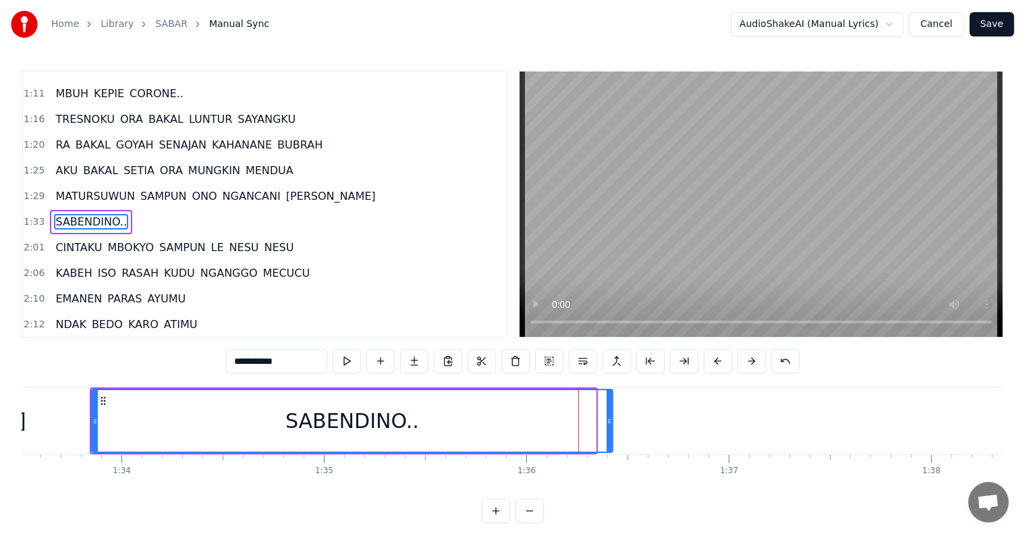
drag, startPoint x: 594, startPoint y: 414, endPoint x: 613, endPoint y: 414, distance: 18.9
click at [519, 379] on div at bounding box center [609, 420] width 5 height 61
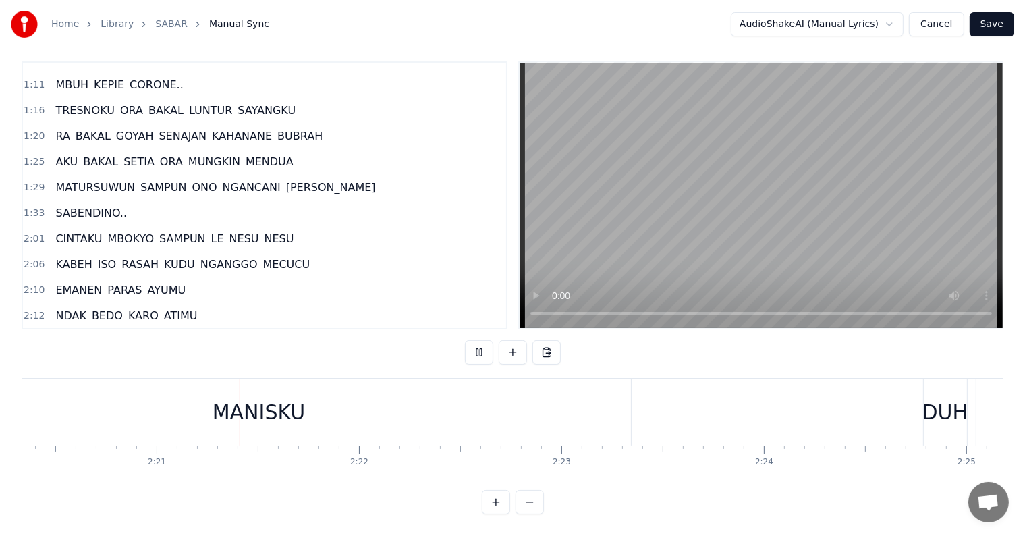
scroll to position [0, 28432]
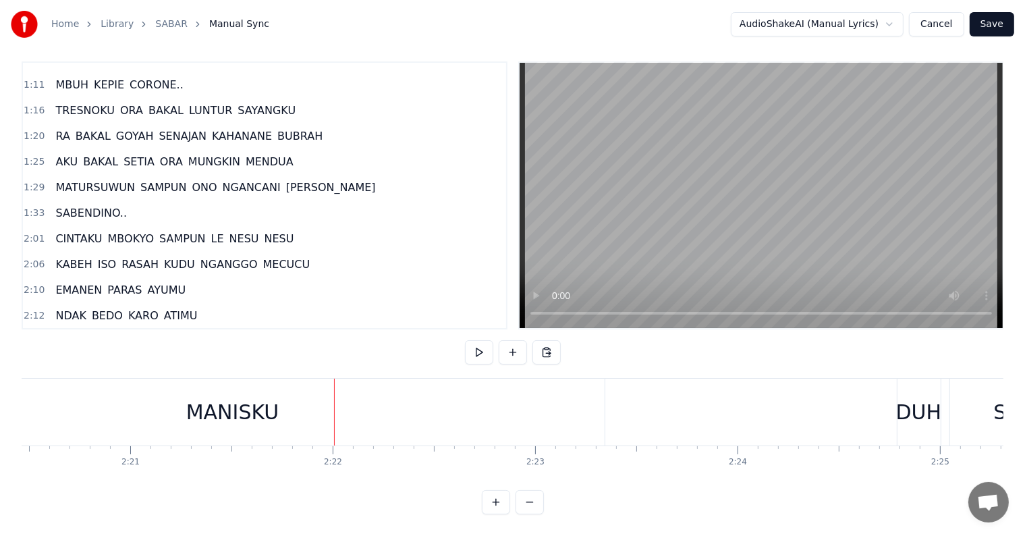
click at [386, 379] on div "MANISKU" at bounding box center [233, 412] width 744 height 67
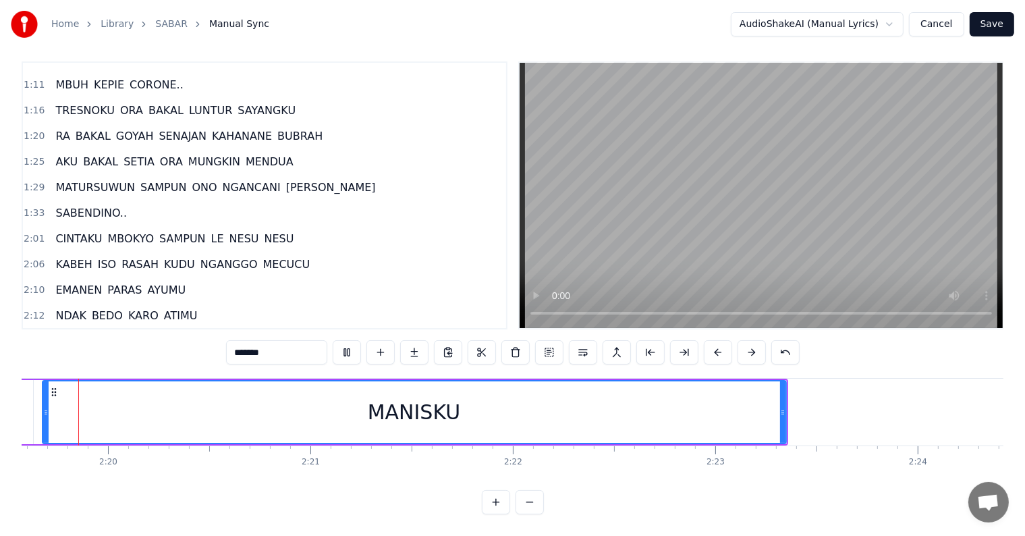
scroll to position [0, 28242]
click at [519, 379] on div "MANISKU" at bounding box center [424, 411] width 742 height 61
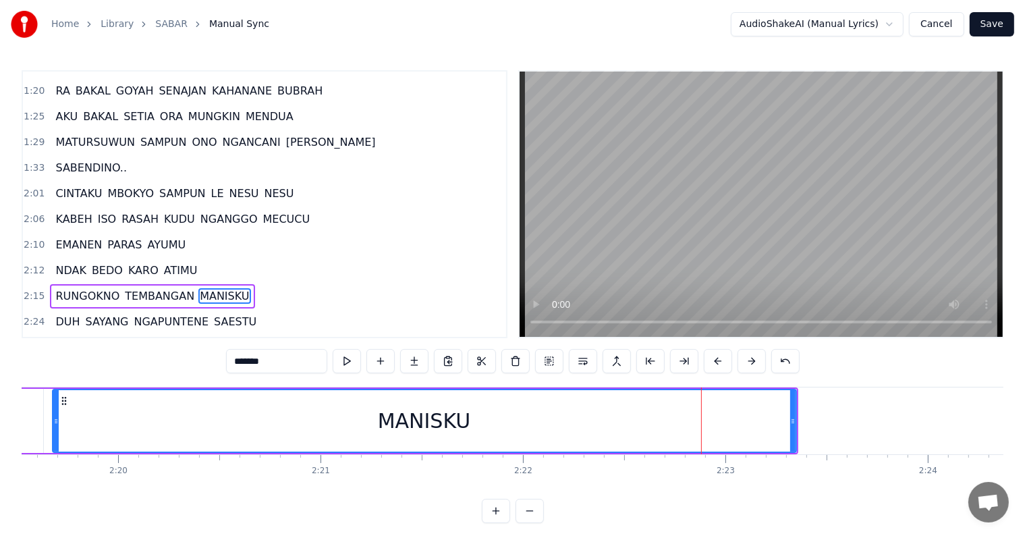
scroll to position [525, 0]
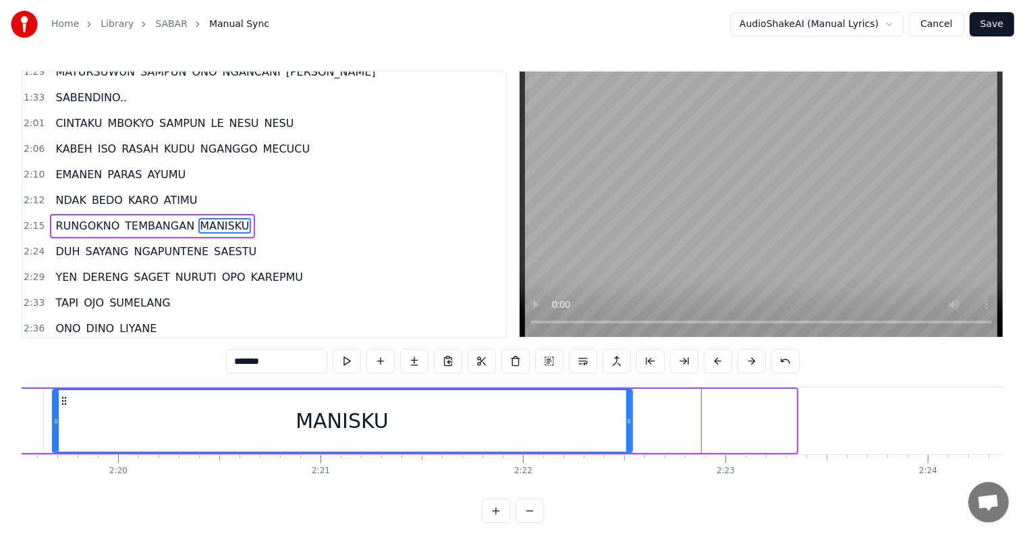
drag, startPoint x: 789, startPoint y: 426, endPoint x: 629, endPoint y: 429, distance: 159.9
click at [519, 379] on div at bounding box center [628, 420] width 5 height 61
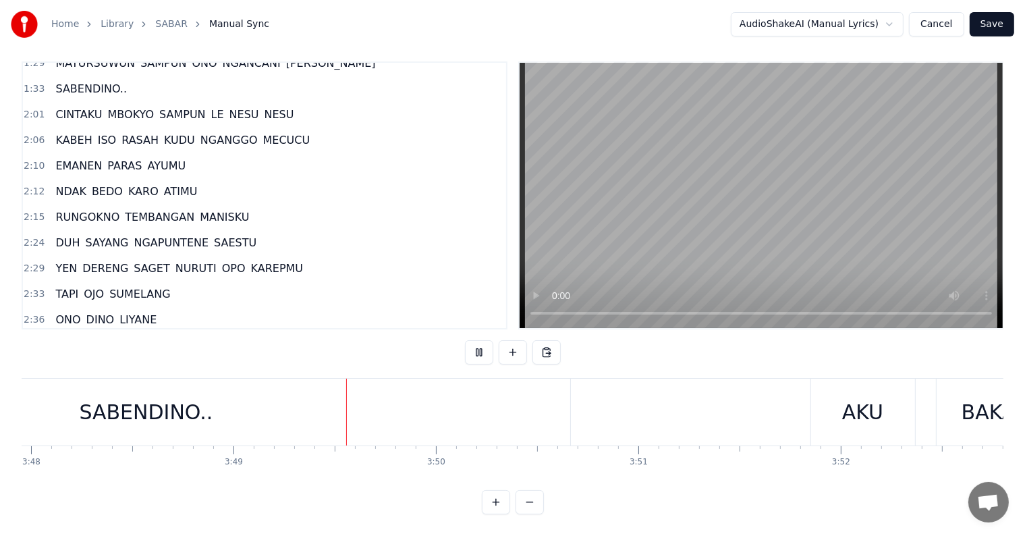
scroll to position [0, 46300]
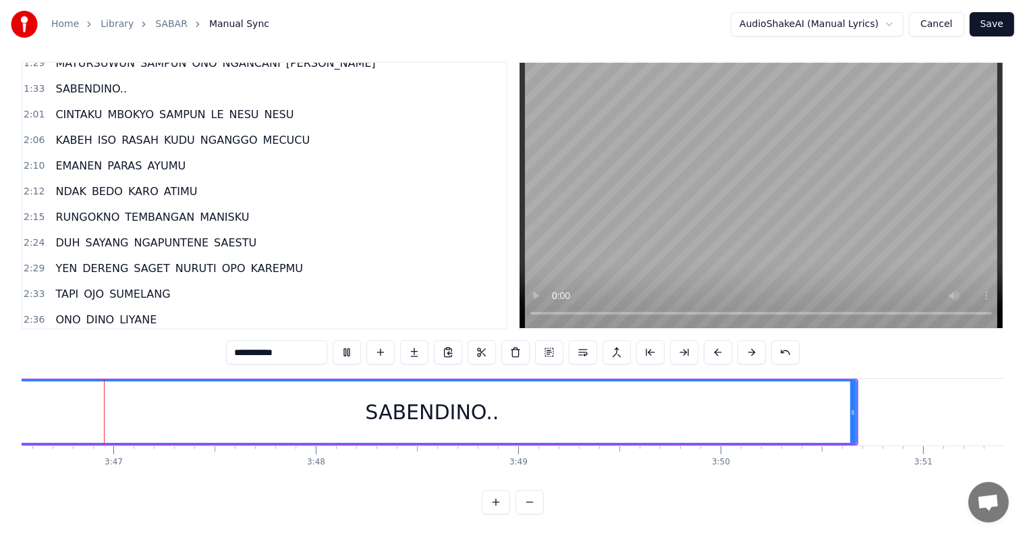
scroll to position [0, 45870]
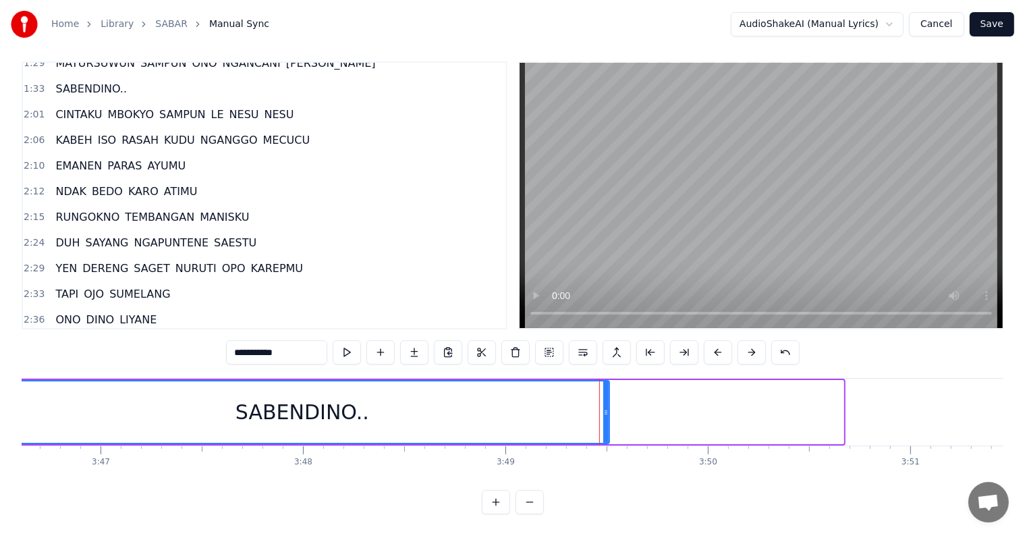
drag, startPoint x: 841, startPoint y: 402, endPoint x: 607, endPoint y: 399, distance: 234.1
click at [519, 379] on icon at bounding box center [605, 412] width 5 height 11
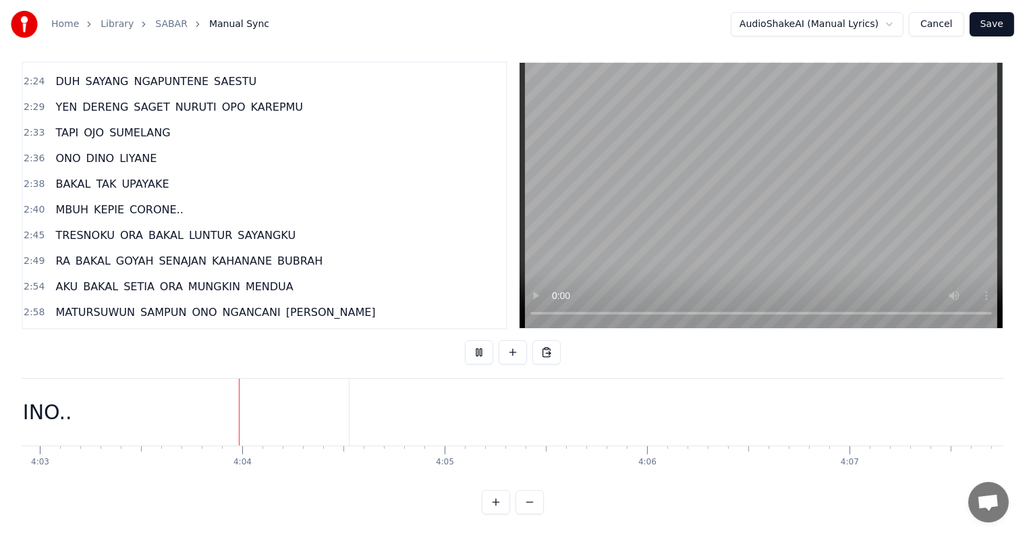
scroll to position [0, 49196]
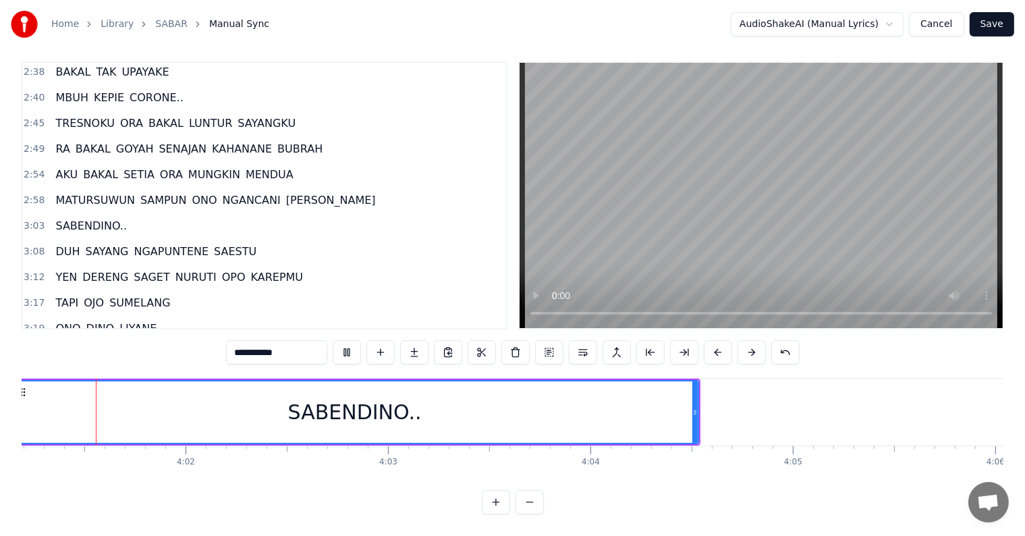
scroll to position [0, 48785]
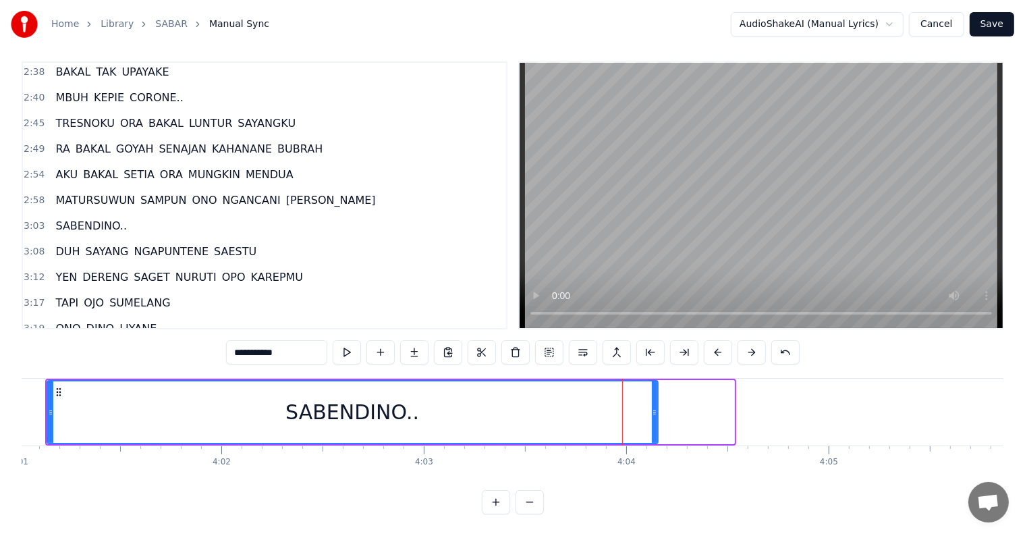
drag, startPoint x: 731, startPoint y: 403, endPoint x: 655, endPoint y: 403, distance: 76.2
click at [519, 379] on icon at bounding box center [654, 412] width 5 height 11
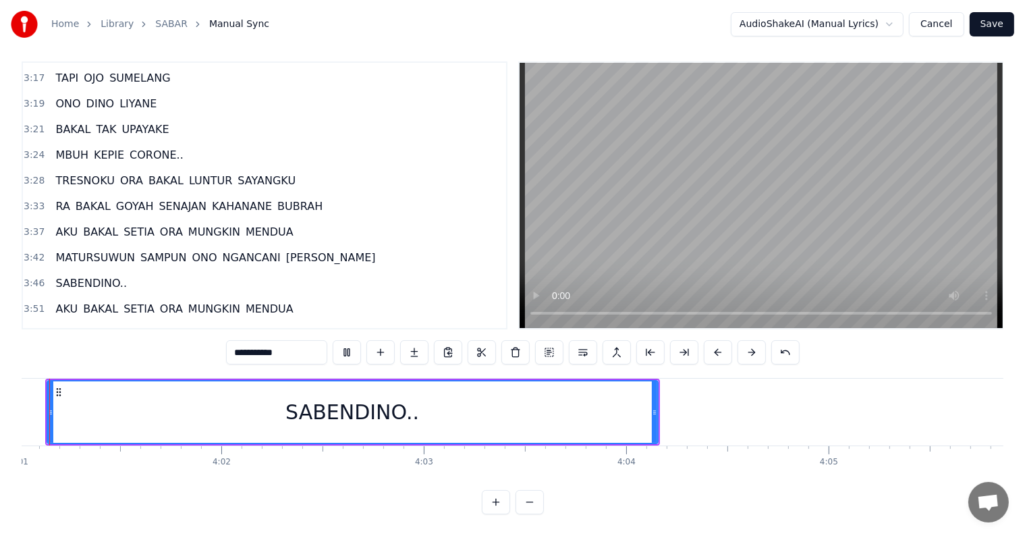
scroll to position [0, 48742]
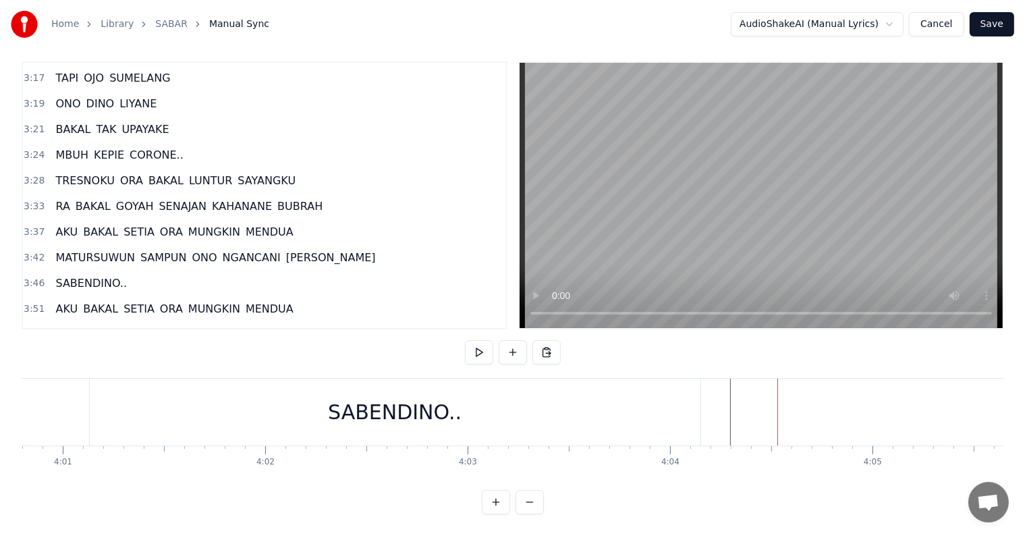
click at [519, 29] on button "Save" at bounding box center [992, 24] width 45 height 24
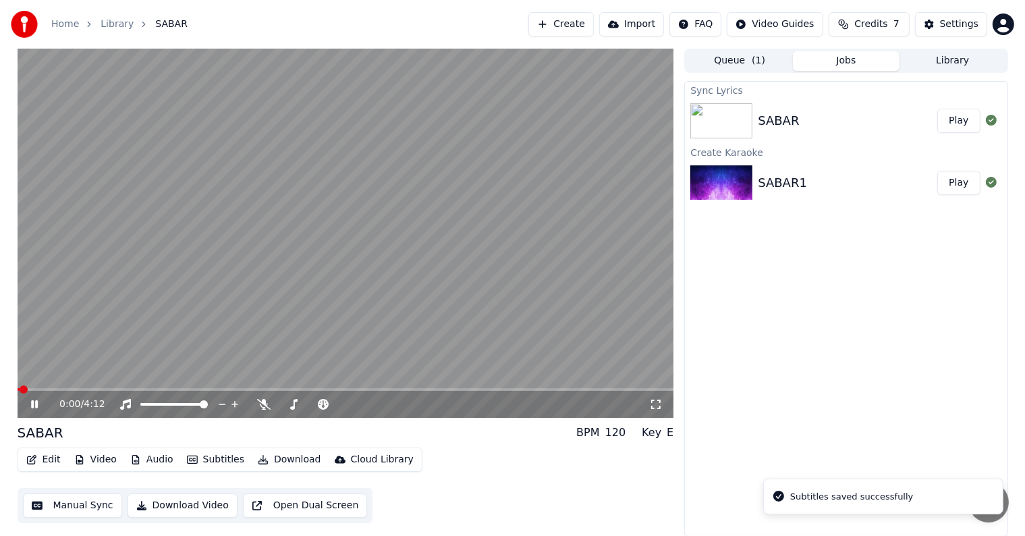
click at [208, 379] on button "Download Video" at bounding box center [183, 505] width 110 height 24
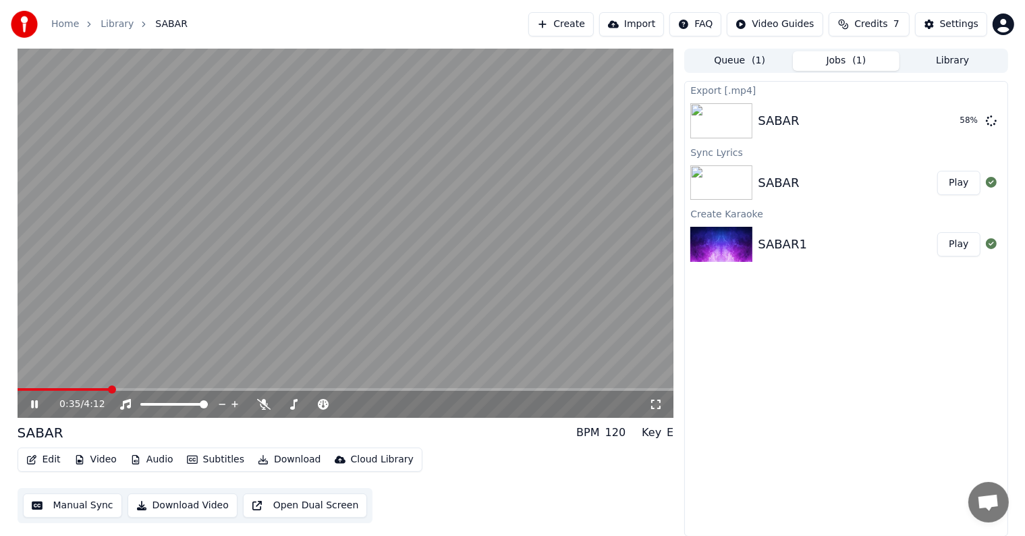
click at [30, 379] on icon at bounding box center [44, 404] width 32 height 11
click at [519, 125] on button "Show" at bounding box center [956, 121] width 49 height 24
